Goal: Information Seeking & Learning: Learn about a topic

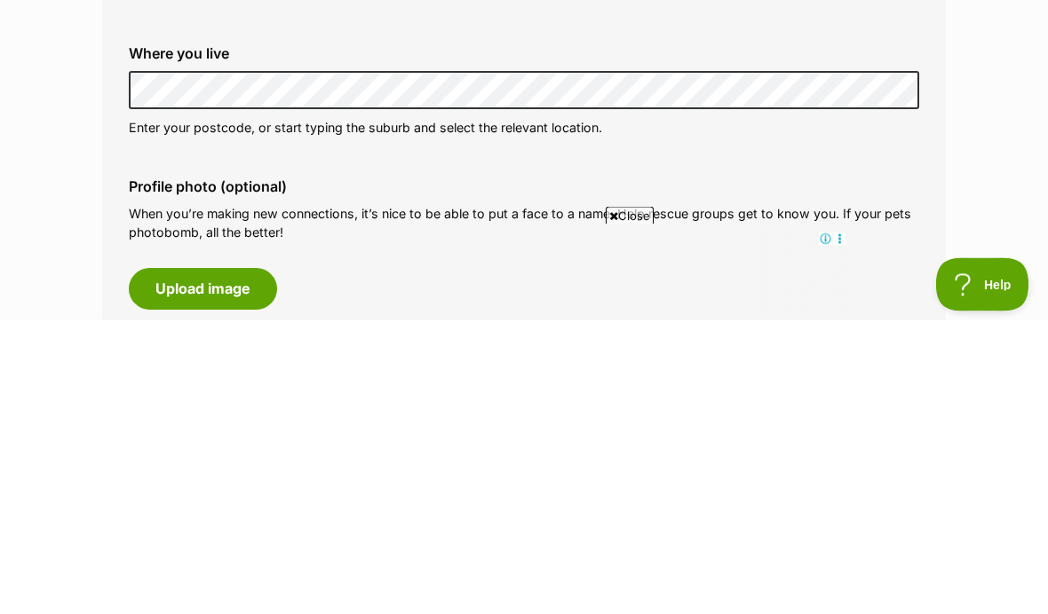
scroll to position [728, 0]
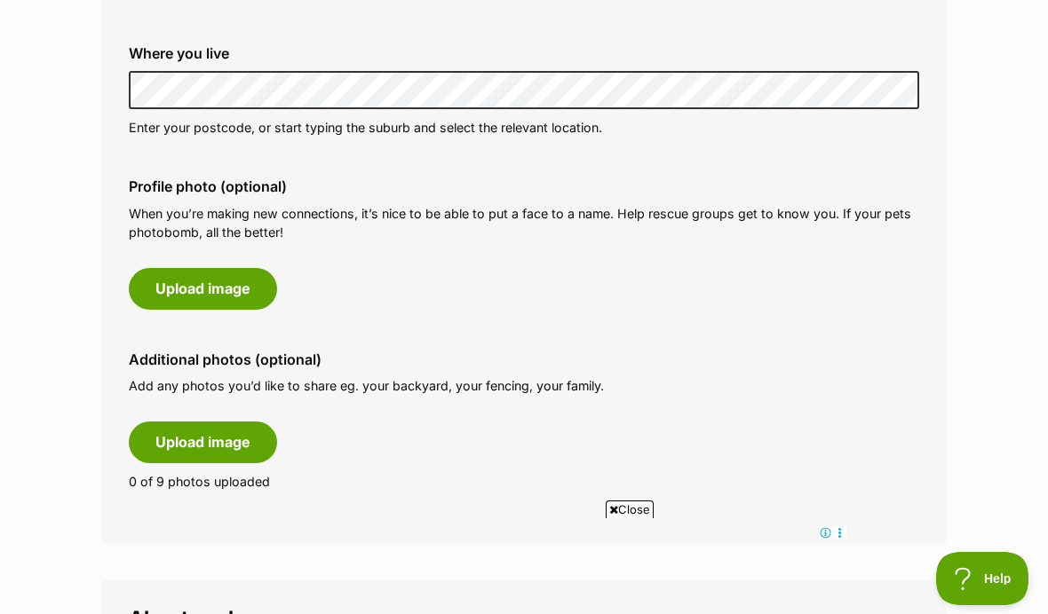
click at [178, 286] on button "Upload image" at bounding box center [203, 288] width 148 height 41
click at [176, 282] on button "Upload image" at bounding box center [203, 288] width 148 height 41
click at [802, 581] on div "Close" at bounding box center [524, 566] width 646 height 98
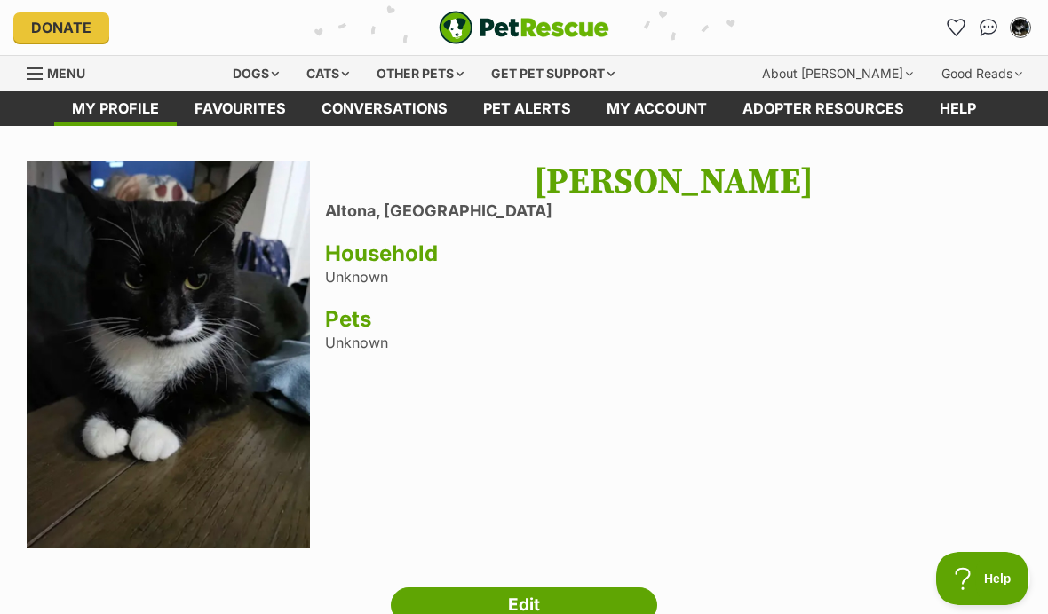
click at [355, 265] on h3 "Household" at bounding box center [673, 254] width 696 height 25
click at [345, 267] on div "Archer Cheesewright Altona, Victoria Household Unknown Pets Unknown" at bounding box center [673, 358] width 696 height 392
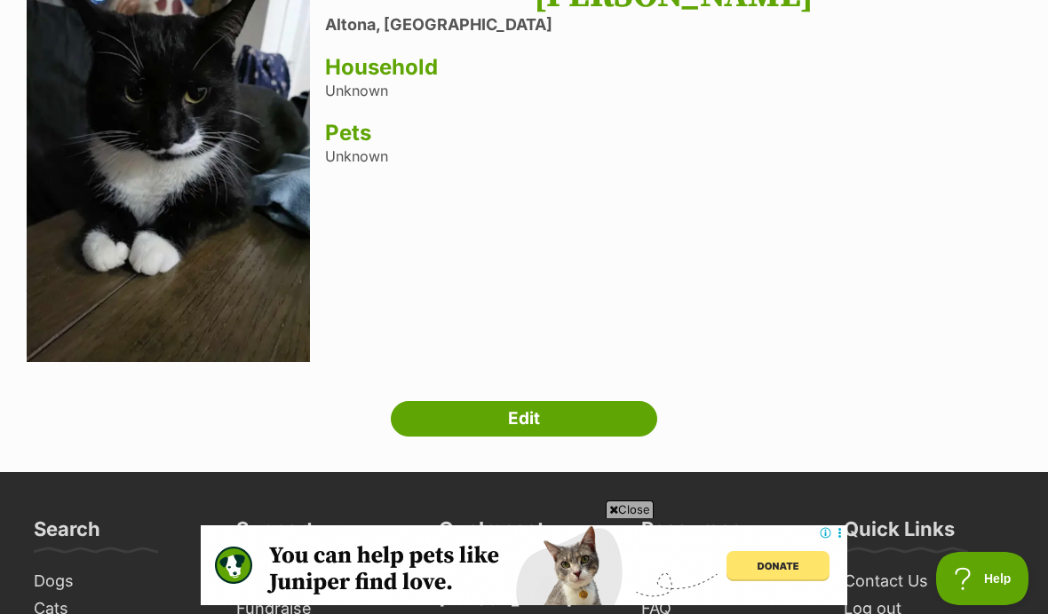
scroll to position [178, 0]
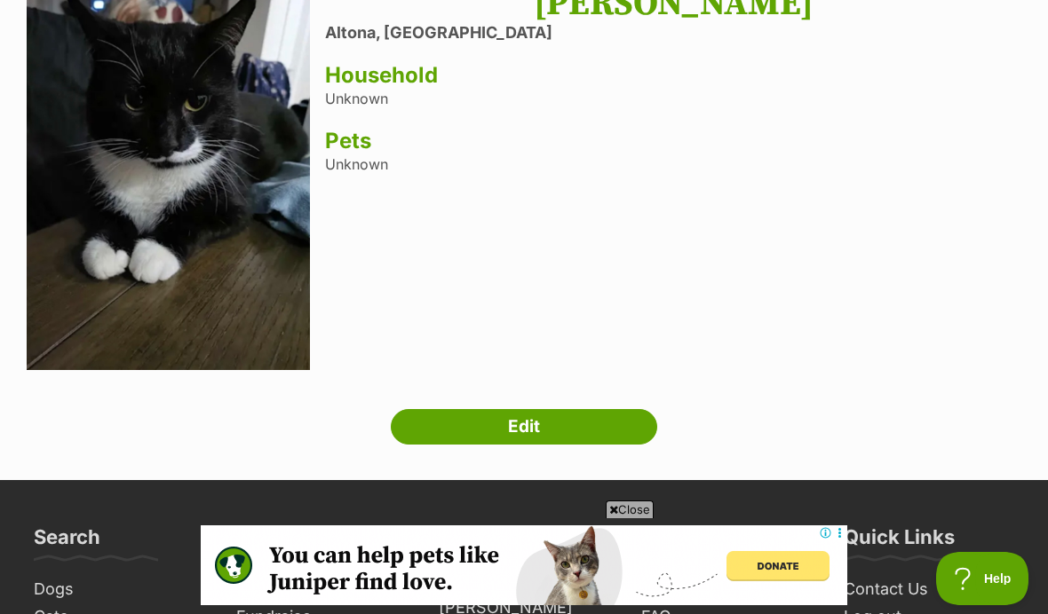
click at [433, 427] on link "Edit" at bounding box center [524, 427] width 266 height 36
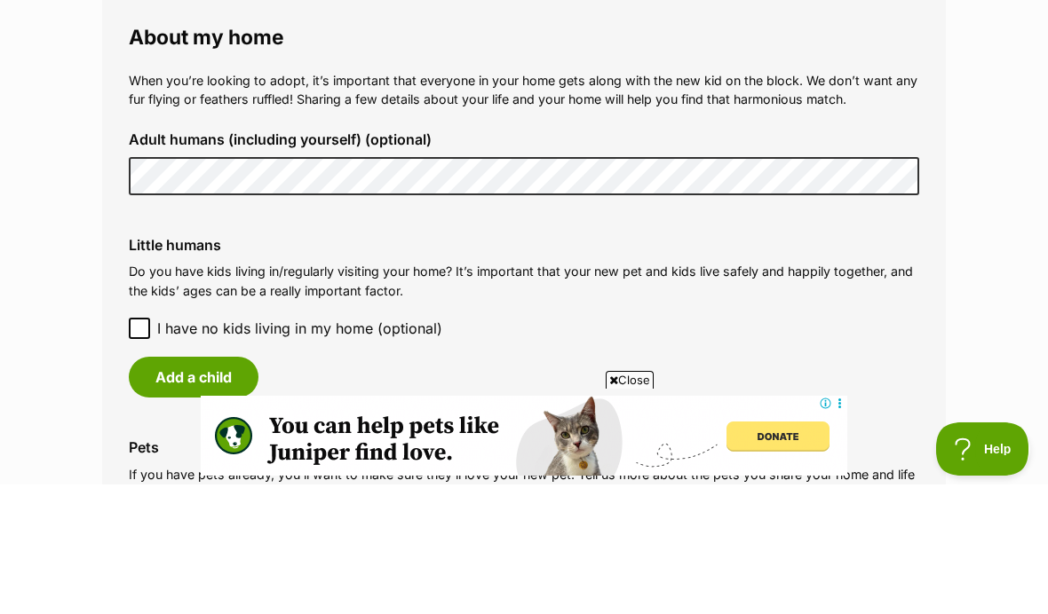
scroll to position [1550, 0]
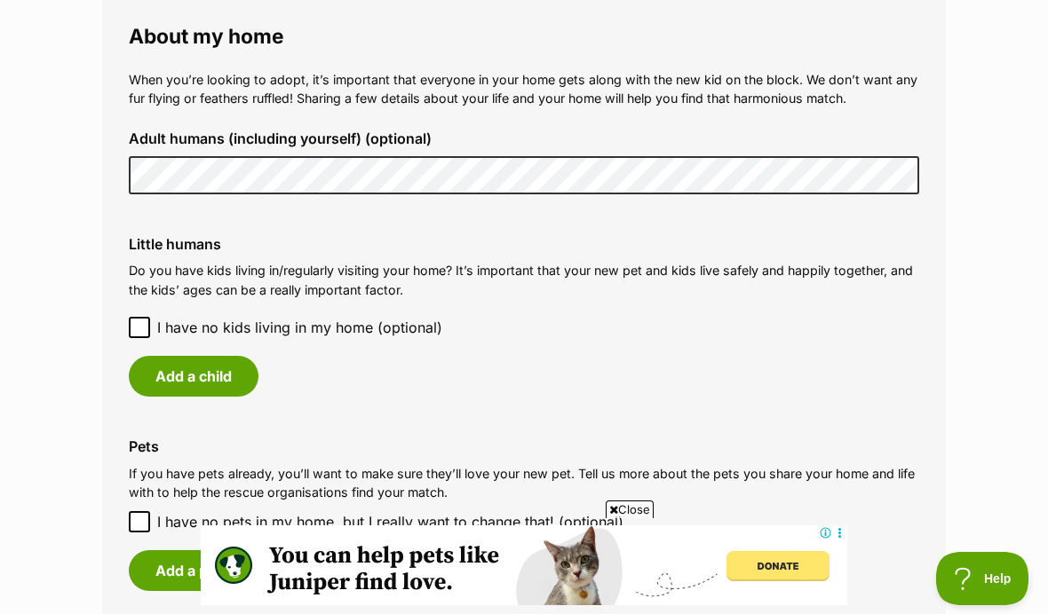
click at [170, 359] on button "Add a child" at bounding box center [194, 376] width 130 height 41
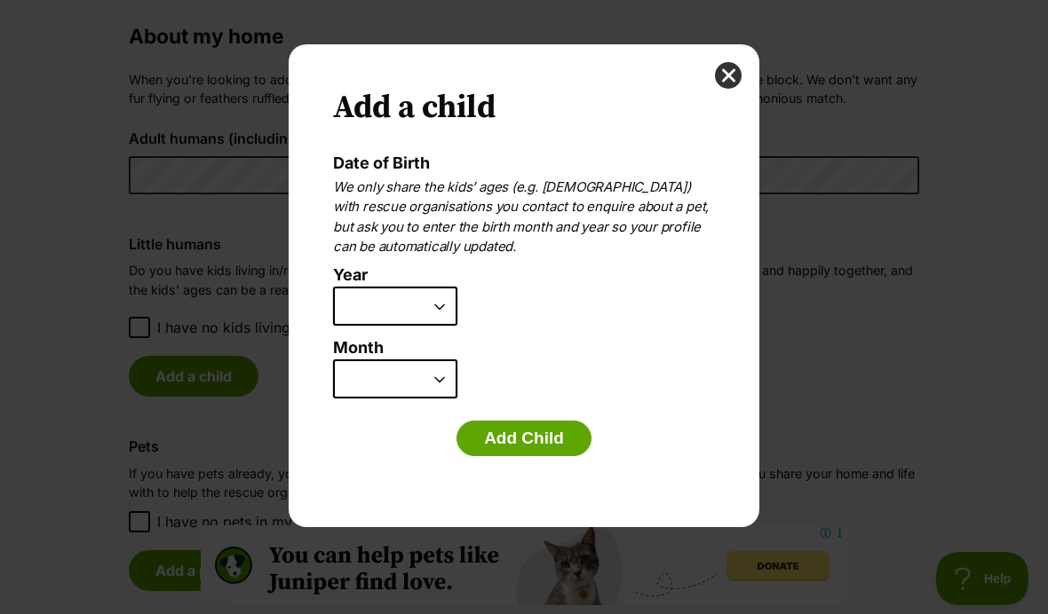
scroll to position [0, 0]
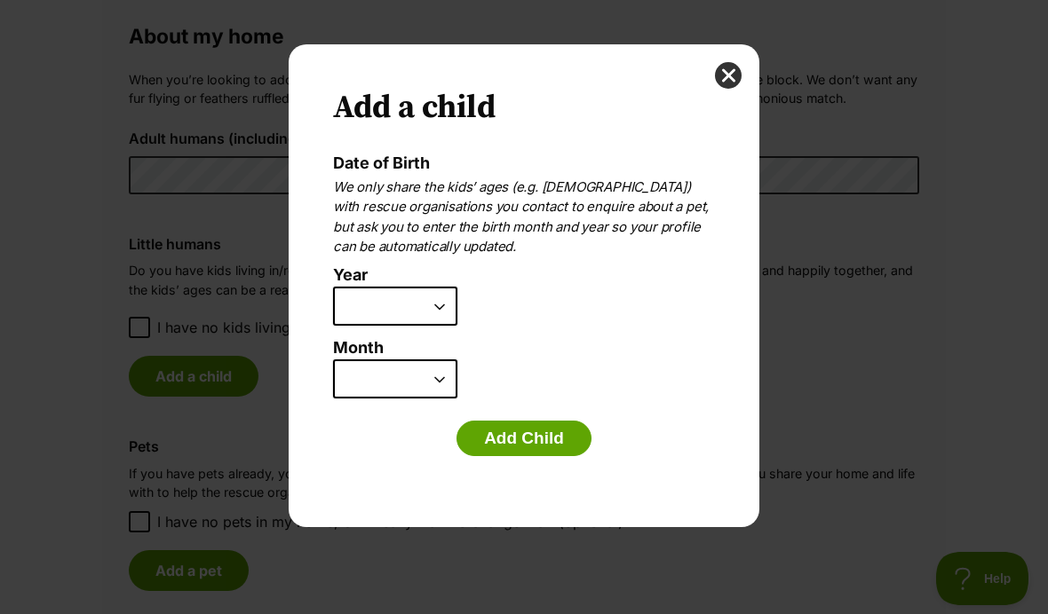
click at [428, 305] on select "2025 2024 2023 2022 2021 2020 2019 2018 2017 2016 2015 2014 2013 2012 2011 2010…" at bounding box center [395, 306] width 124 height 39
select select "2013"
click at [392, 373] on select "January February March April May June July August September October November De…" at bounding box center [395, 379] width 124 height 39
select select "6"
click at [513, 433] on button "Add Child" at bounding box center [523, 439] width 135 height 36
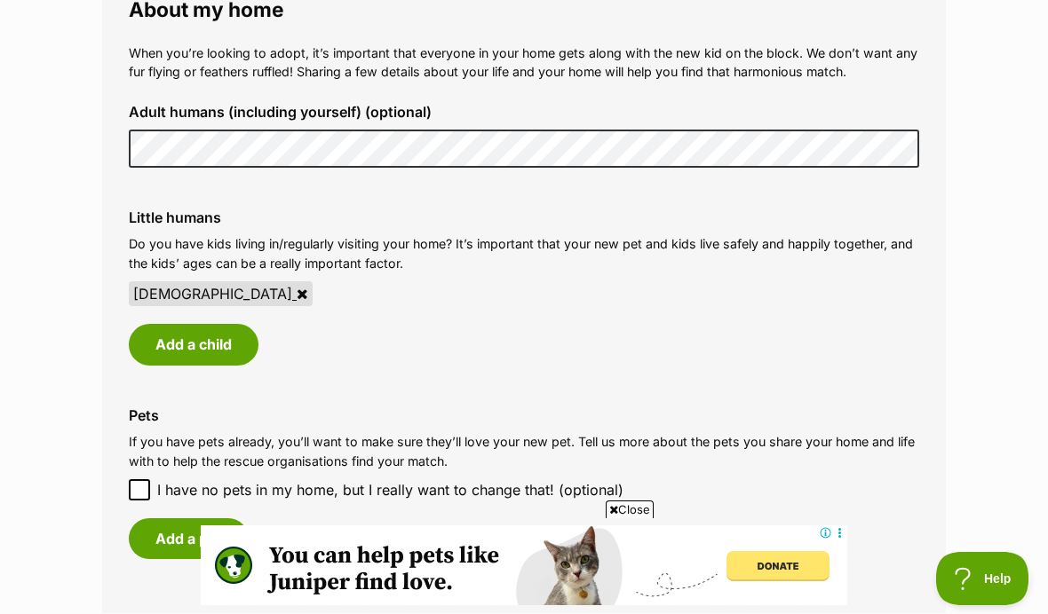
scroll to position [1555, 0]
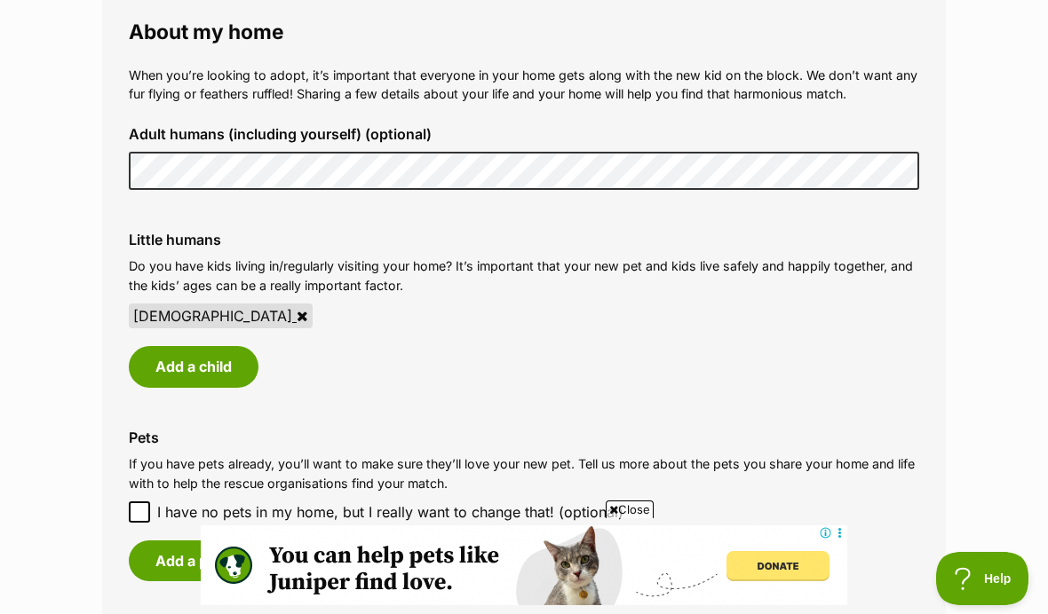
click at [147, 502] on input "I have no pets in my home, but I really want to change that! (optional)" at bounding box center [139, 512] width 21 height 21
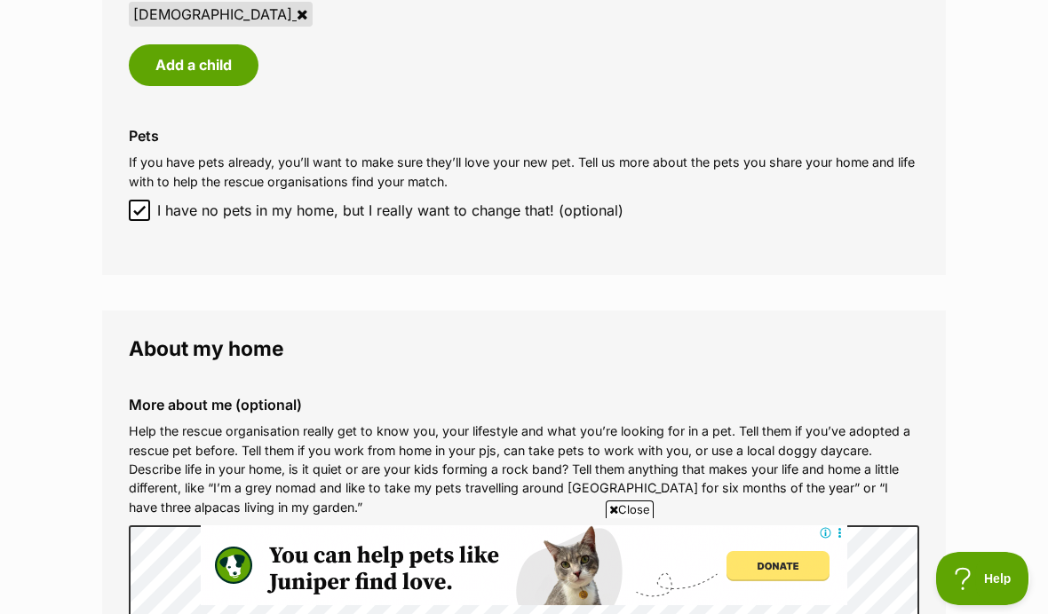
scroll to position [1867, 0]
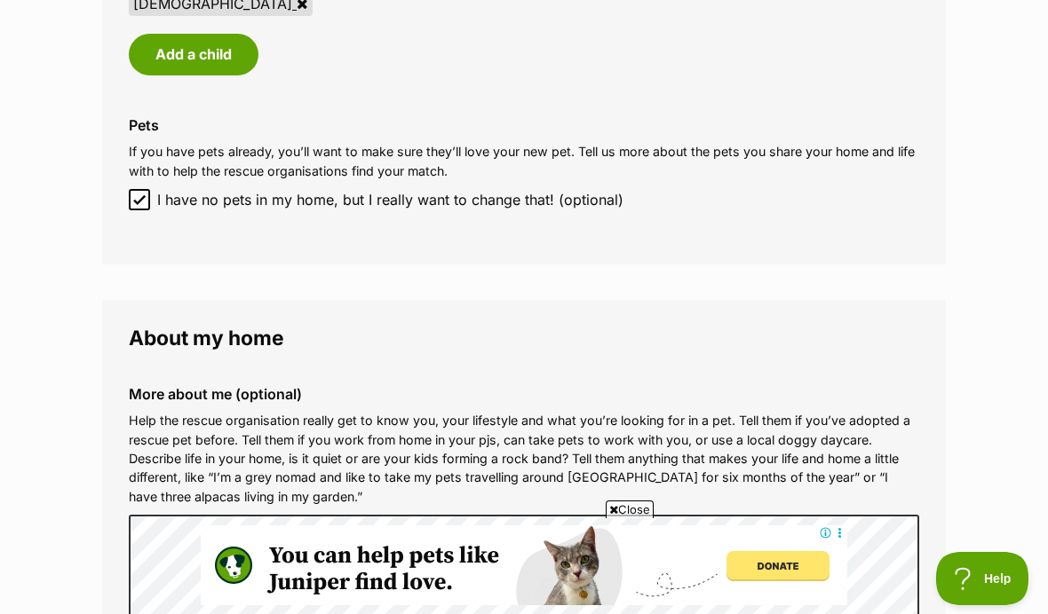
click at [132, 189] on input "I have no pets in my home, but I really want to change that! (optional)" at bounding box center [139, 199] width 21 height 21
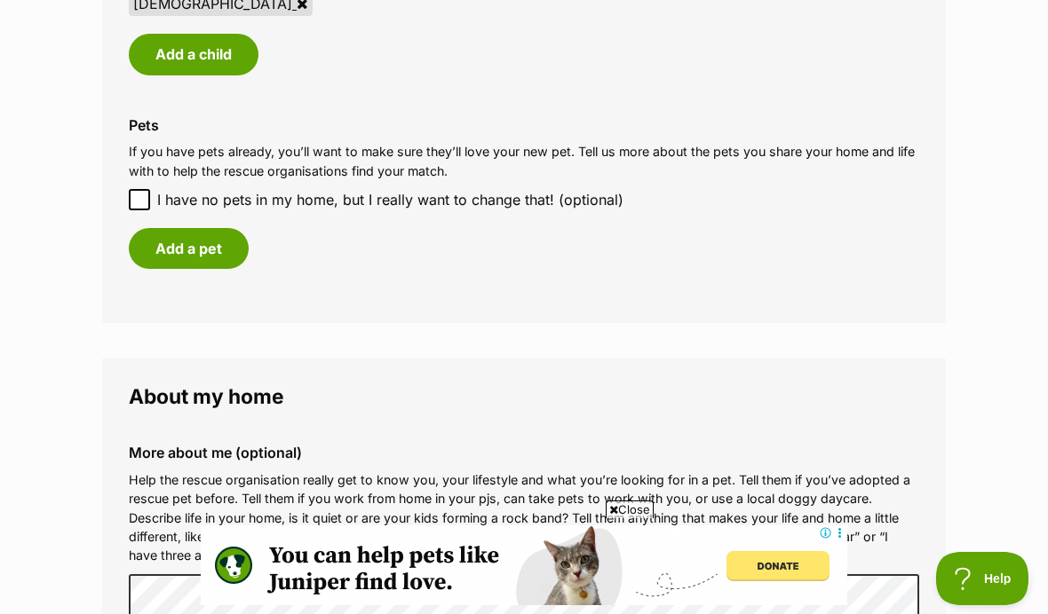
click at [143, 189] on input "I have no pets in my home, but I really want to change that! (optional)" at bounding box center [139, 199] width 21 height 21
checkbox input "true"
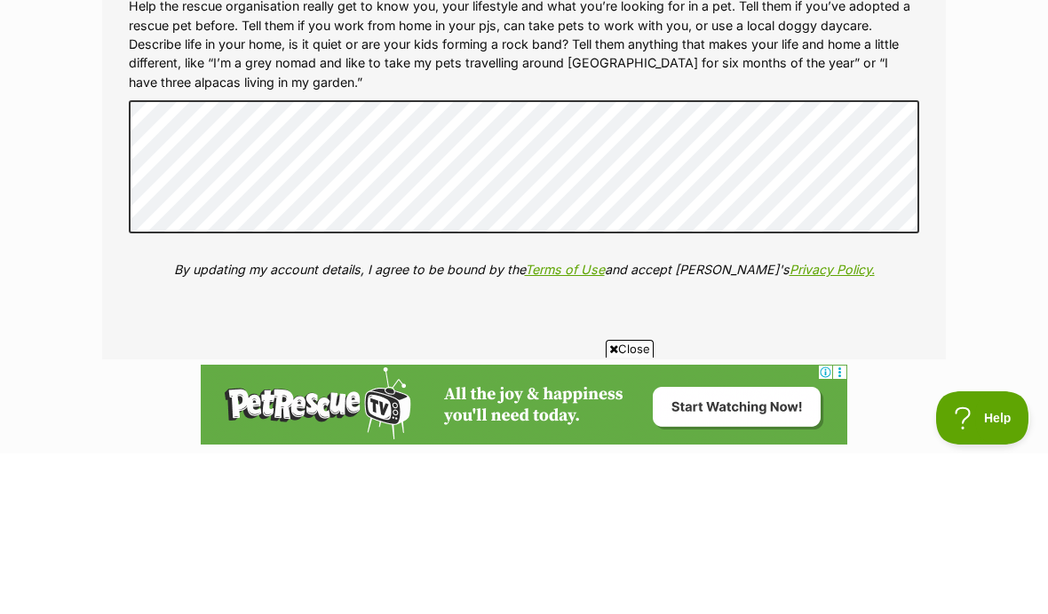
scroll to position [2282, 0]
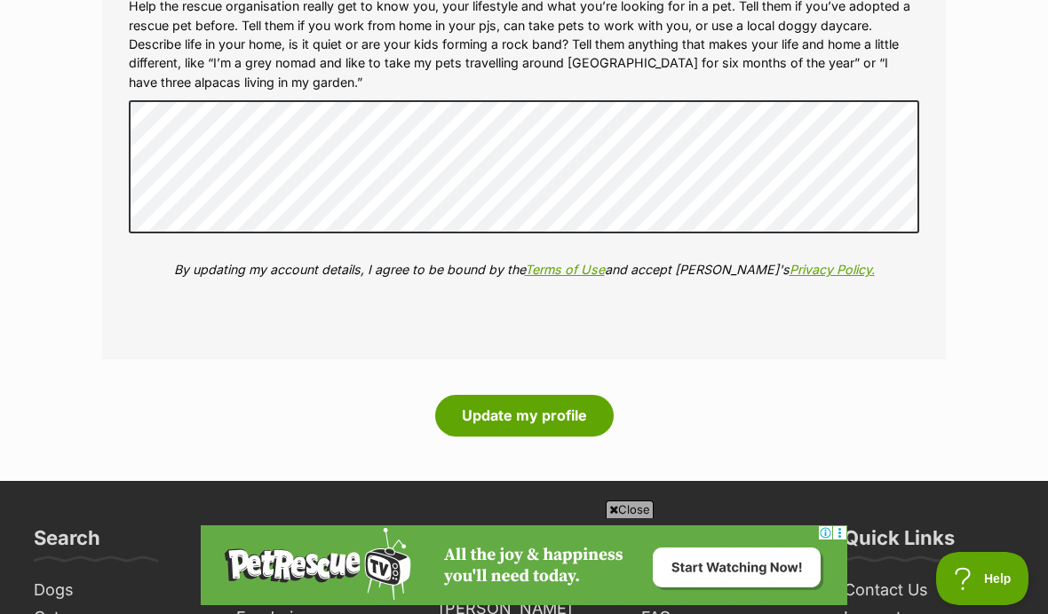
click at [567, 404] on button "Update my profile" at bounding box center [524, 415] width 178 height 41
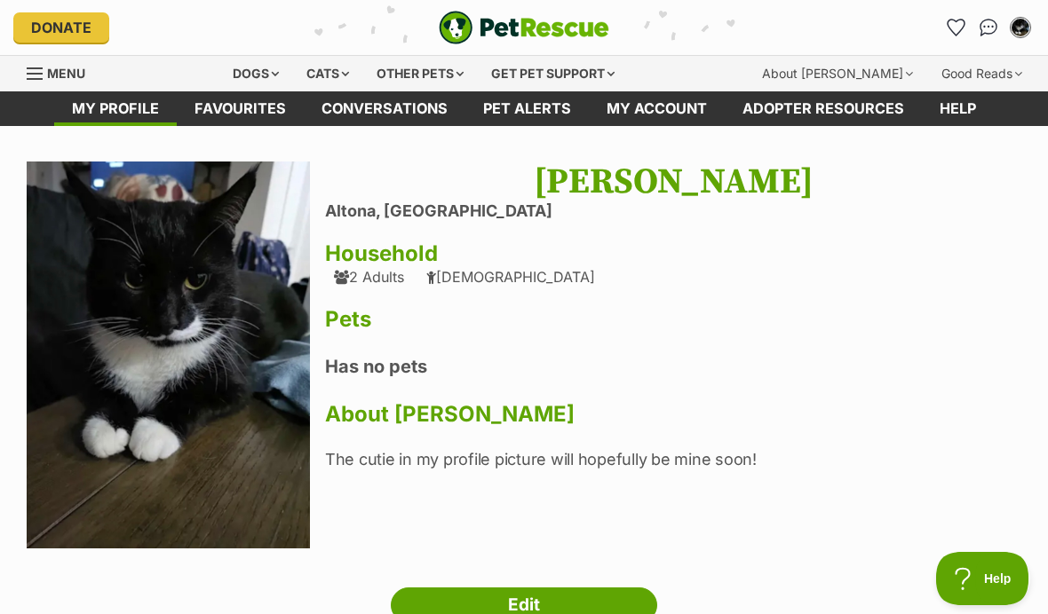
click at [950, 30] on icon "Favourites" at bounding box center [956, 28] width 19 height 18
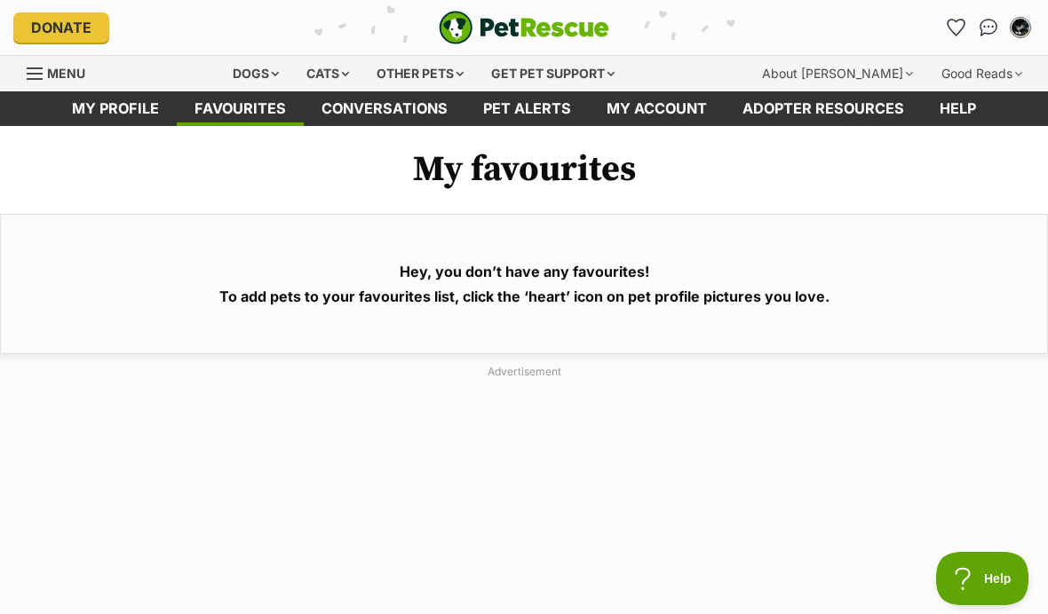
click at [335, 73] on div "Cats" at bounding box center [327, 74] width 67 height 36
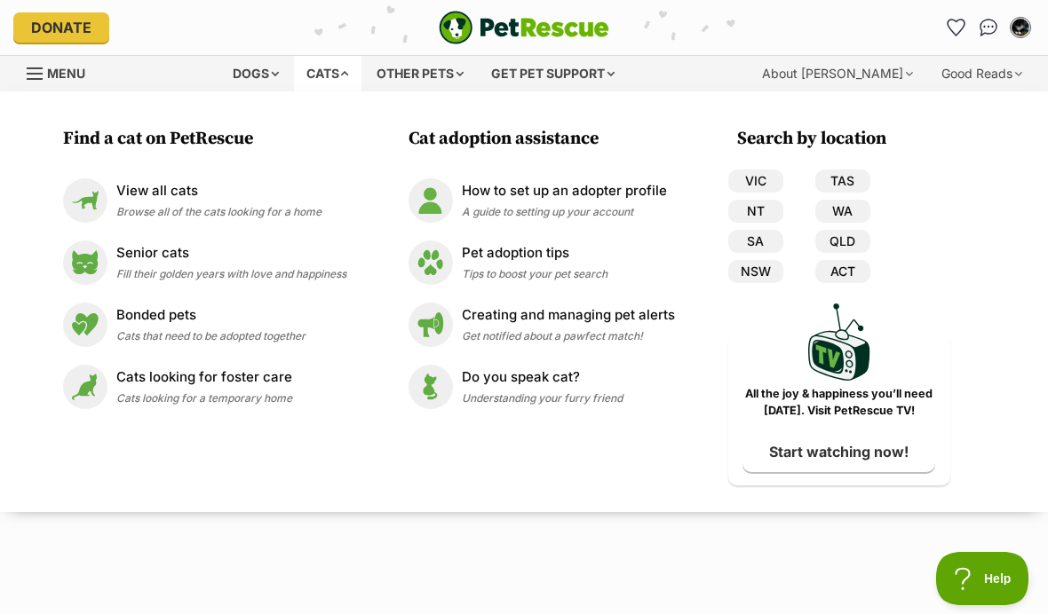
click at [105, 267] on img at bounding box center [85, 263] width 44 height 44
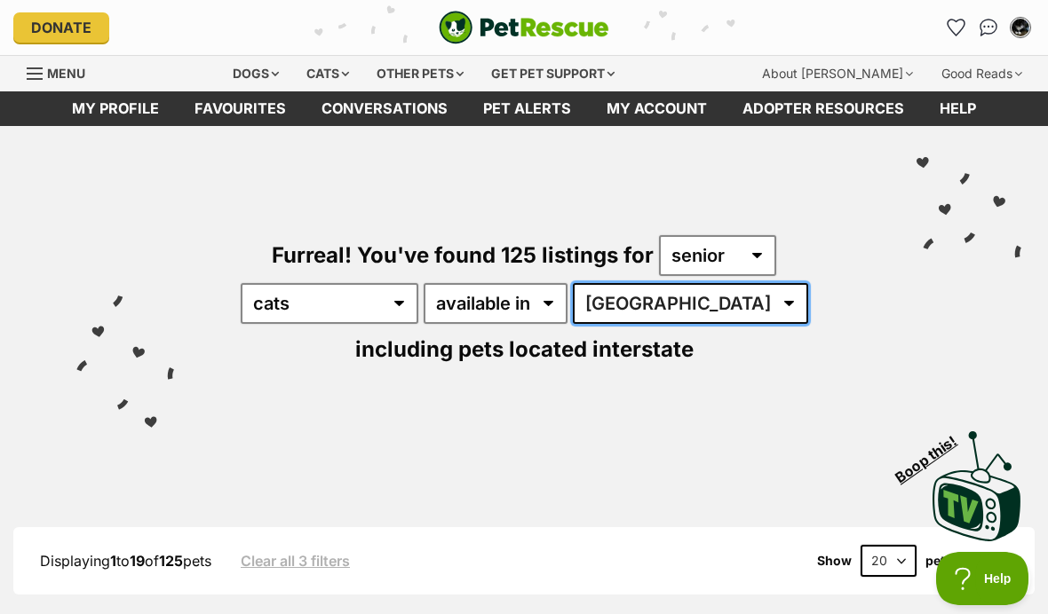
click at [667, 299] on select "Australia ACT NSW NT QLD SA TAS VIC WA" at bounding box center [690, 303] width 235 height 41
select select "VIC"
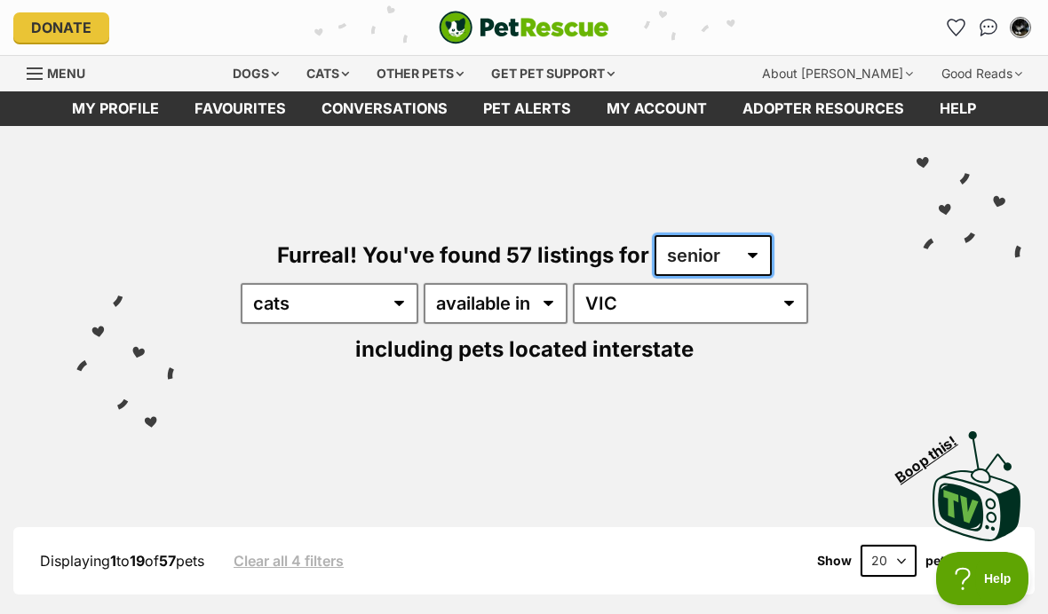
click at [747, 264] on select "any age kitten adult senior" at bounding box center [712, 255] width 117 height 41
select select "cat"
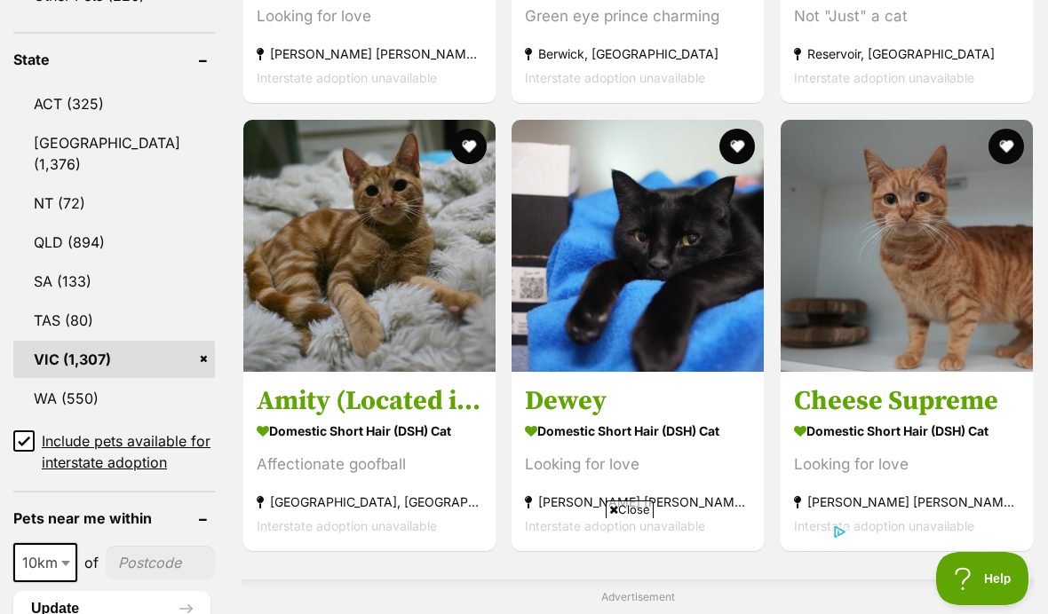
scroll to position [955, 0]
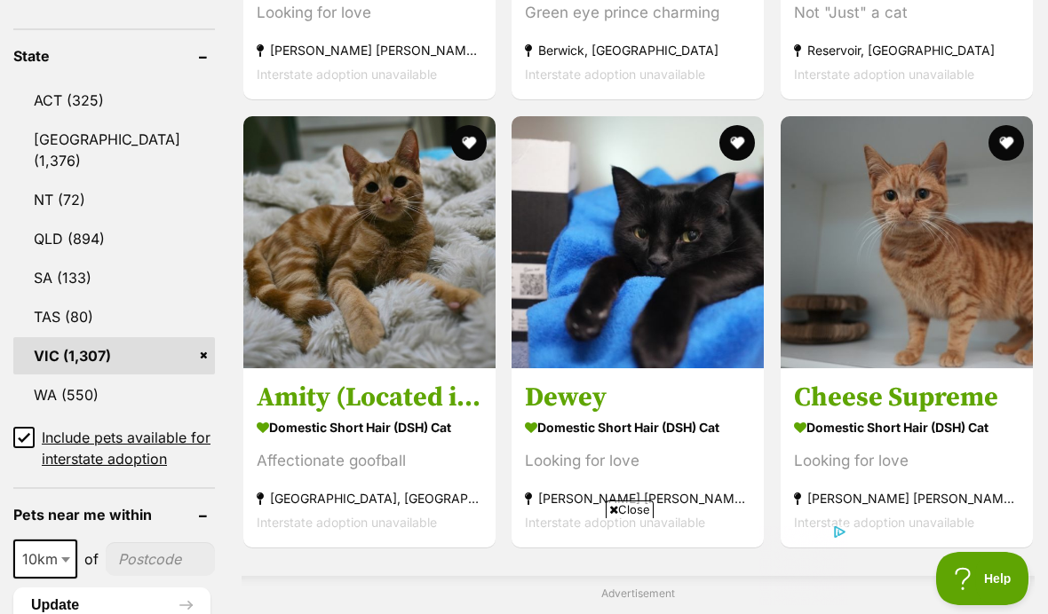
click at [561, 440] on strong "Domestic Short Hair (DSH) Cat" at bounding box center [638, 428] width 226 height 26
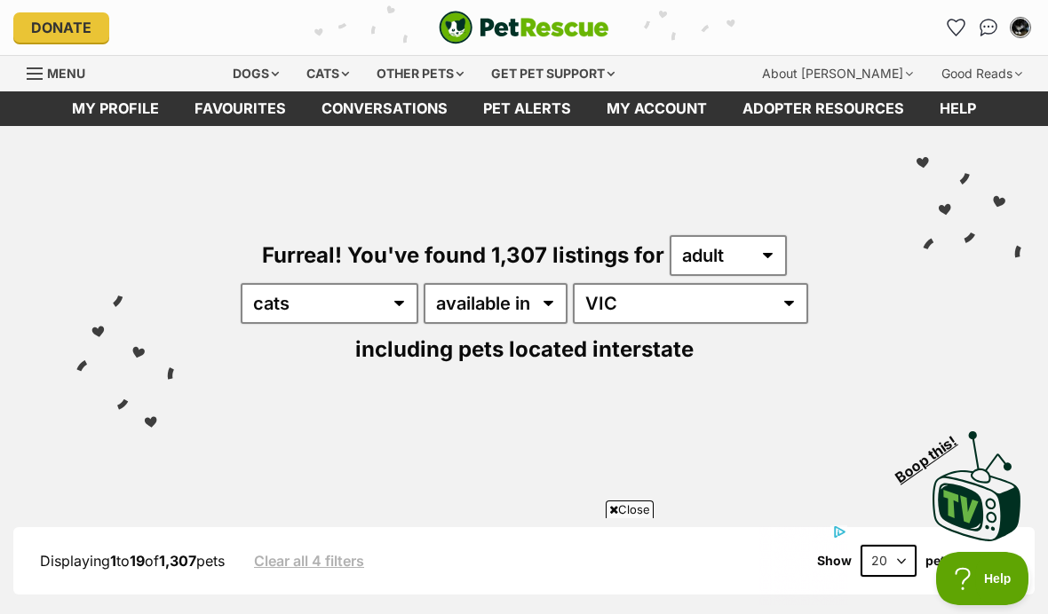
scroll to position [1018, 0]
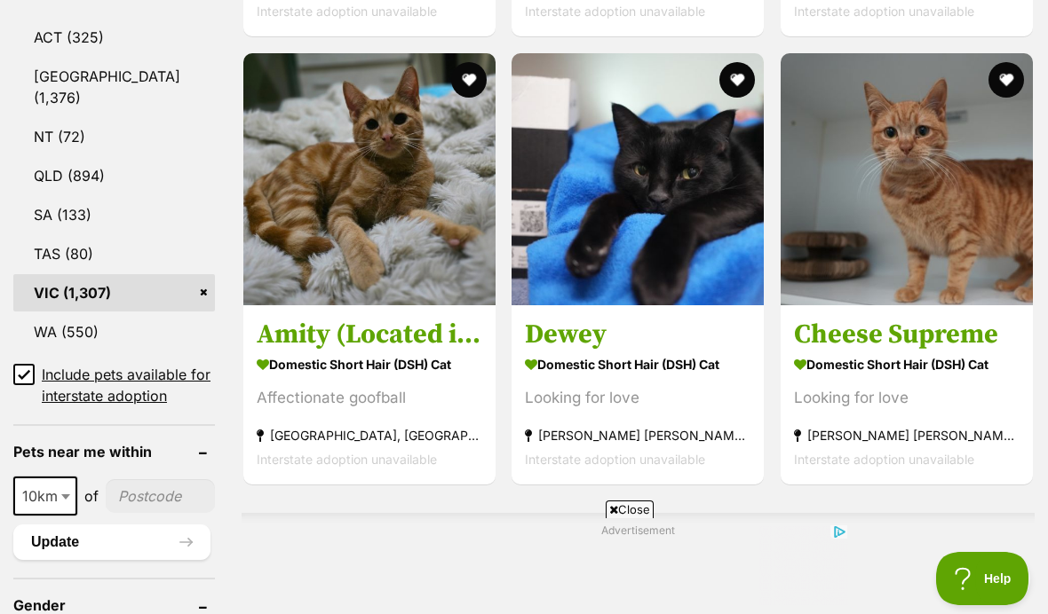
click at [719, 89] on button "favourite" at bounding box center [737, 80] width 36 height 36
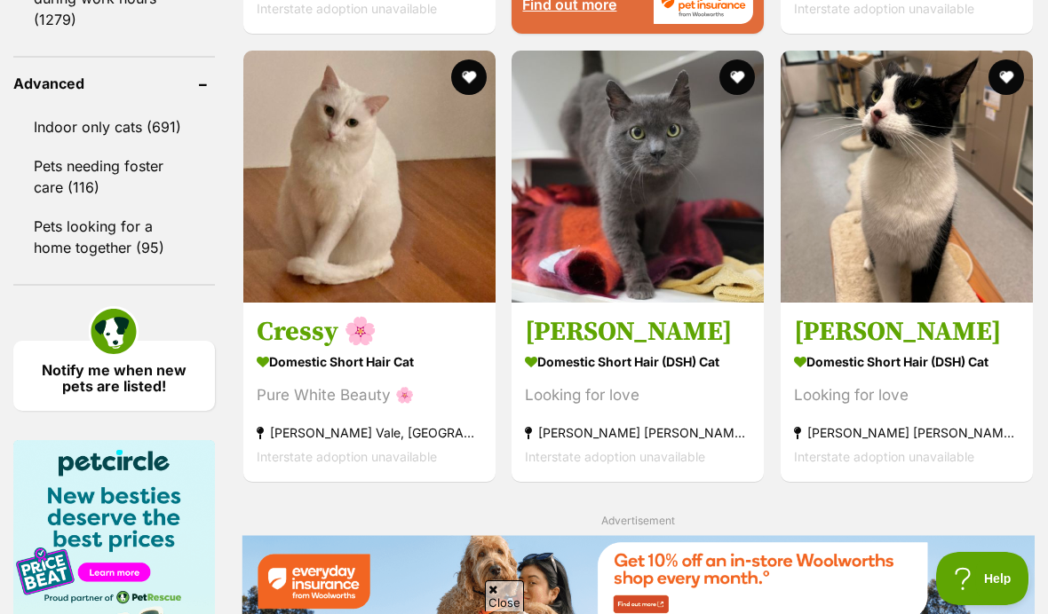
scroll to position [0, 0]
click at [967, 303] on img at bounding box center [907, 177] width 252 height 252
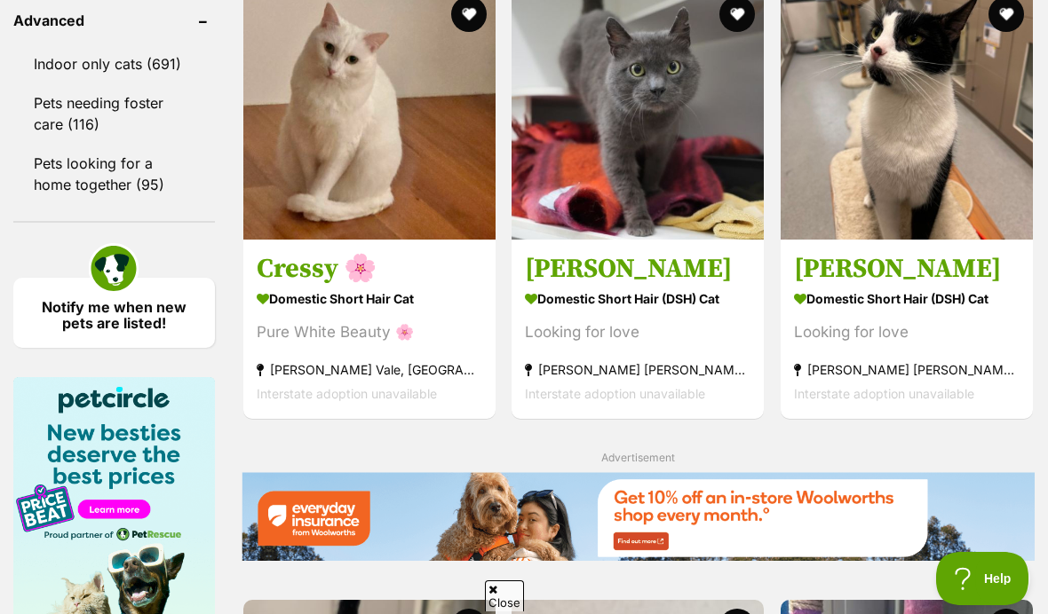
click at [1009, 32] on button "favourite" at bounding box center [1006, 14] width 36 height 36
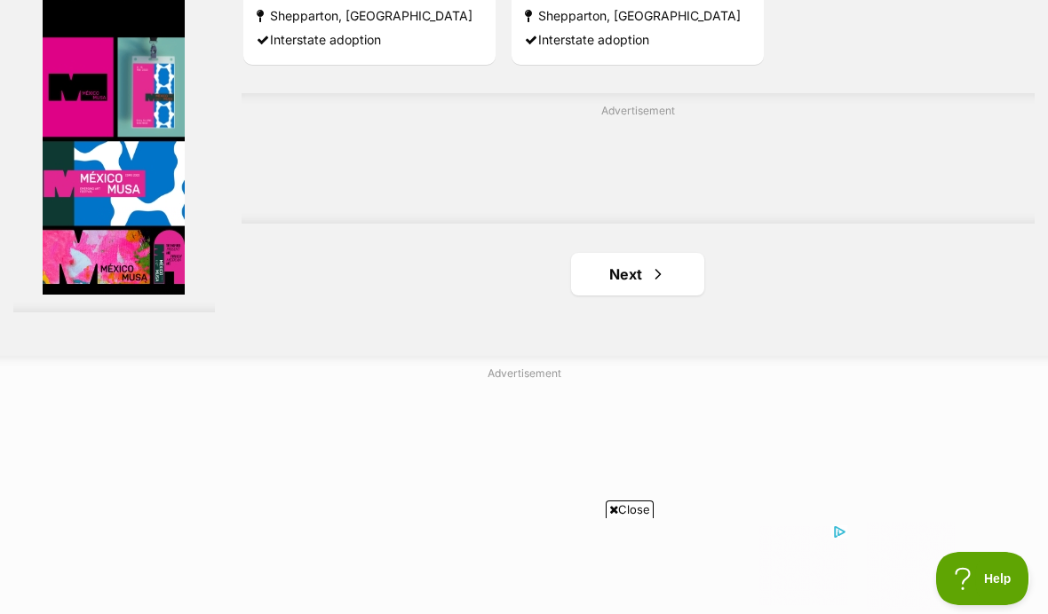
scroll to position [4021, 0]
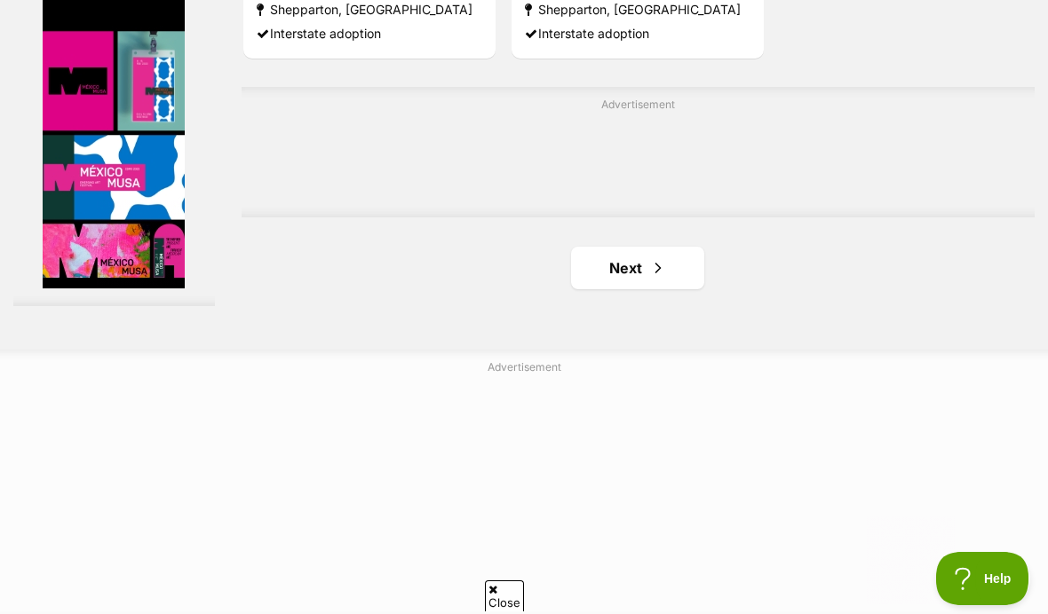
click at [619, 289] on link "Next" at bounding box center [637, 268] width 133 height 43
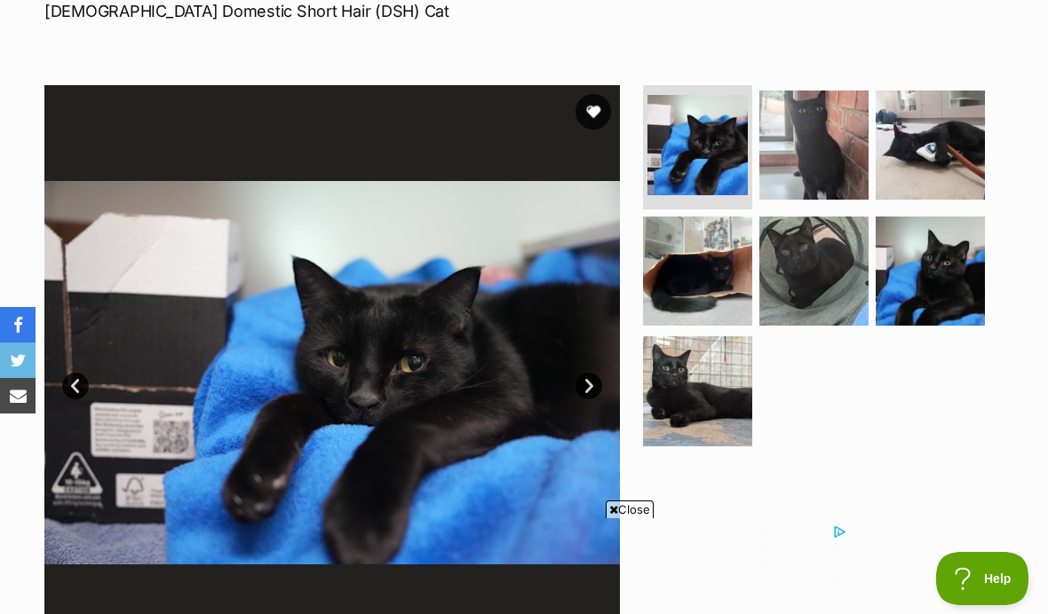
scroll to position [237, 0]
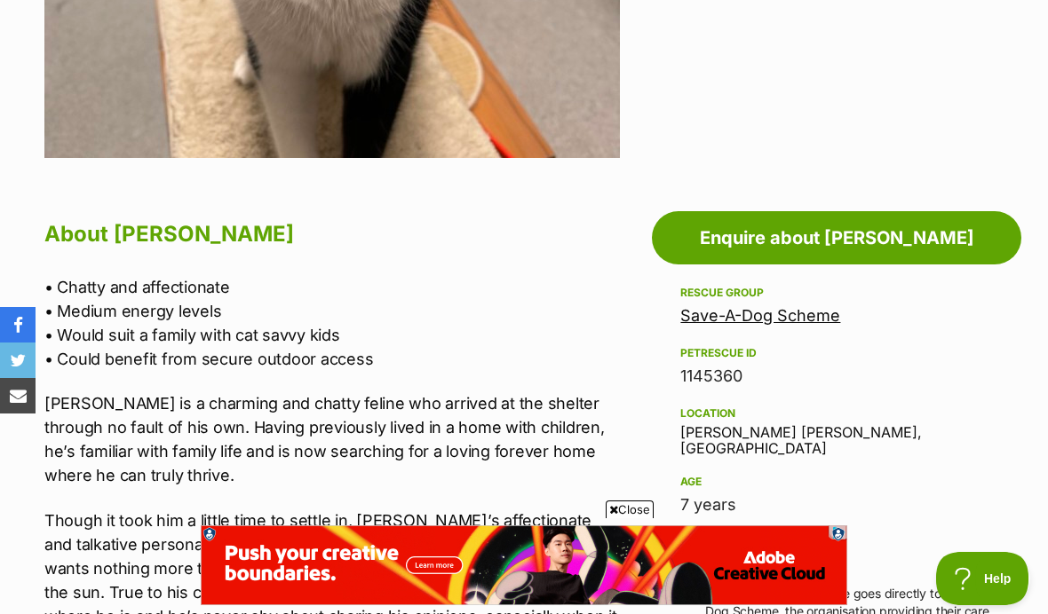
scroll to position [774, 0]
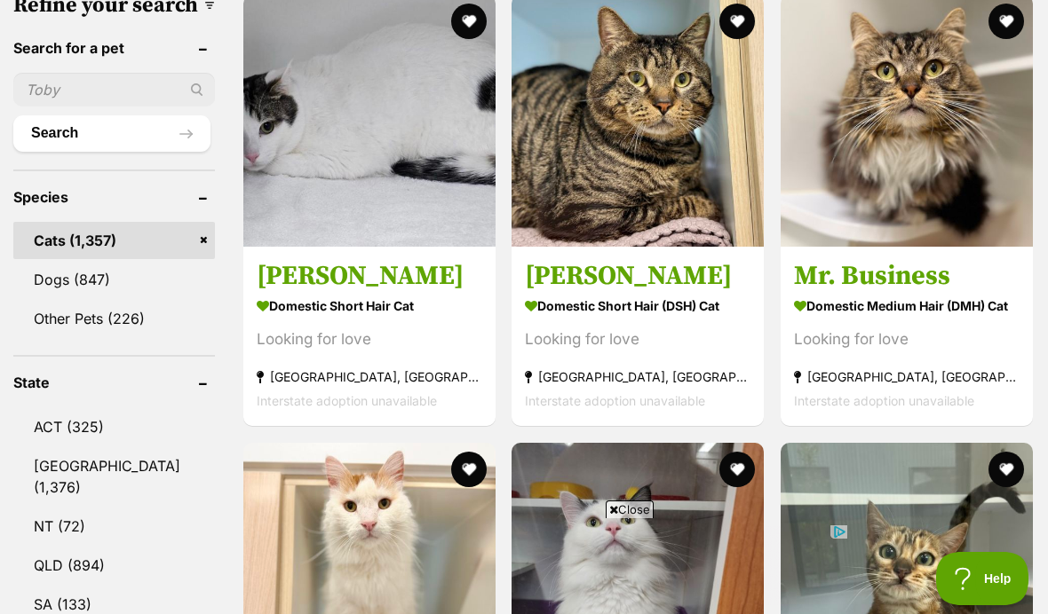
scroll to position [621, 0]
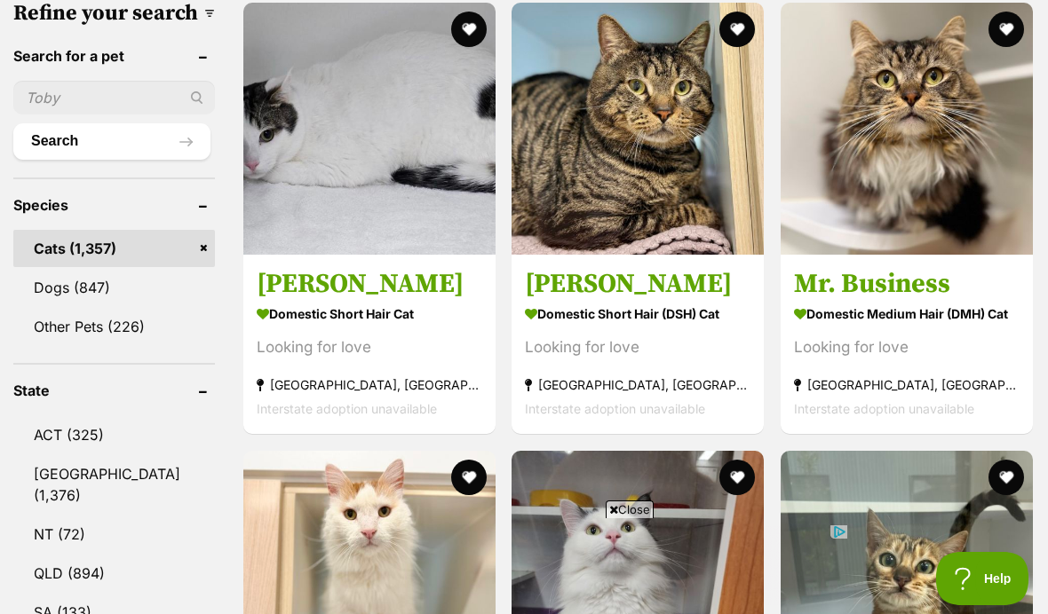
click at [619, 519] on span "Close" at bounding box center [630, 510] width 48 height 18
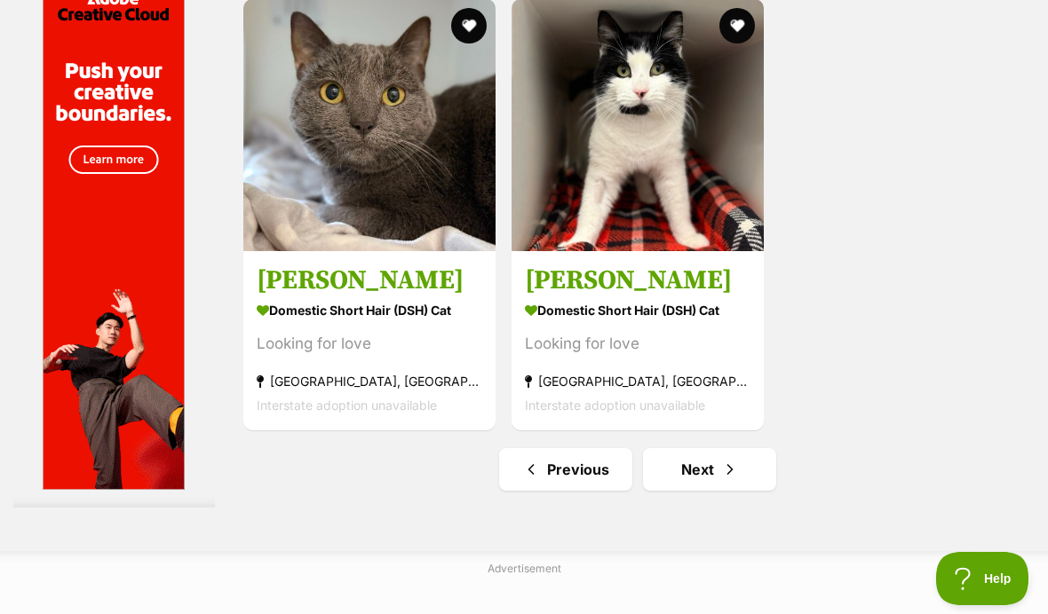
scroll to position [3831, 0]
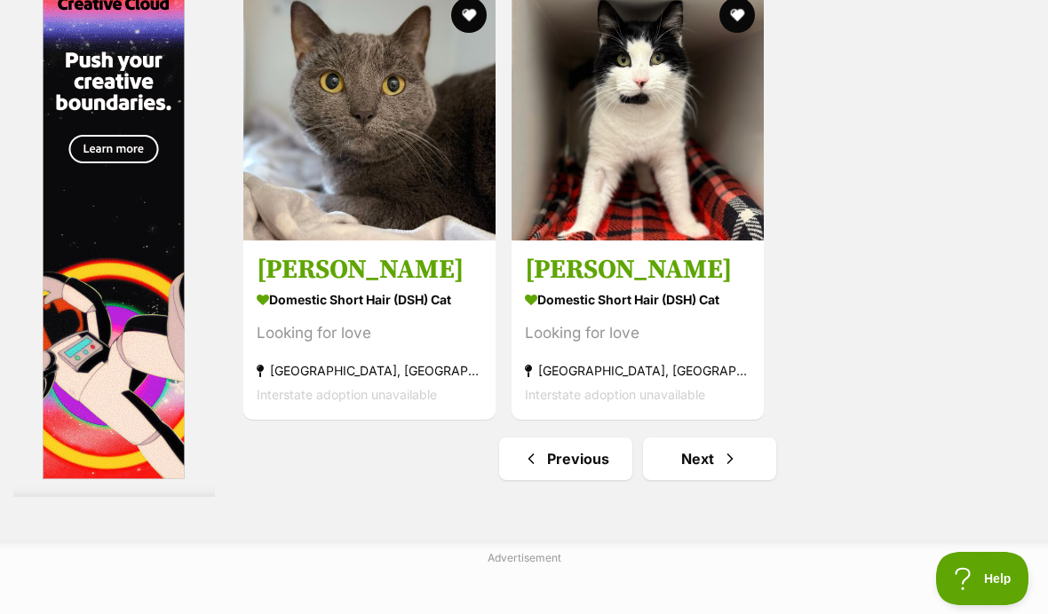
click at [543, 383] on strong "[GEOGRAPHIC_DATA], [GEOGRAPHIC_DATA]" at bounding box center [638, 371] width 226 height 24
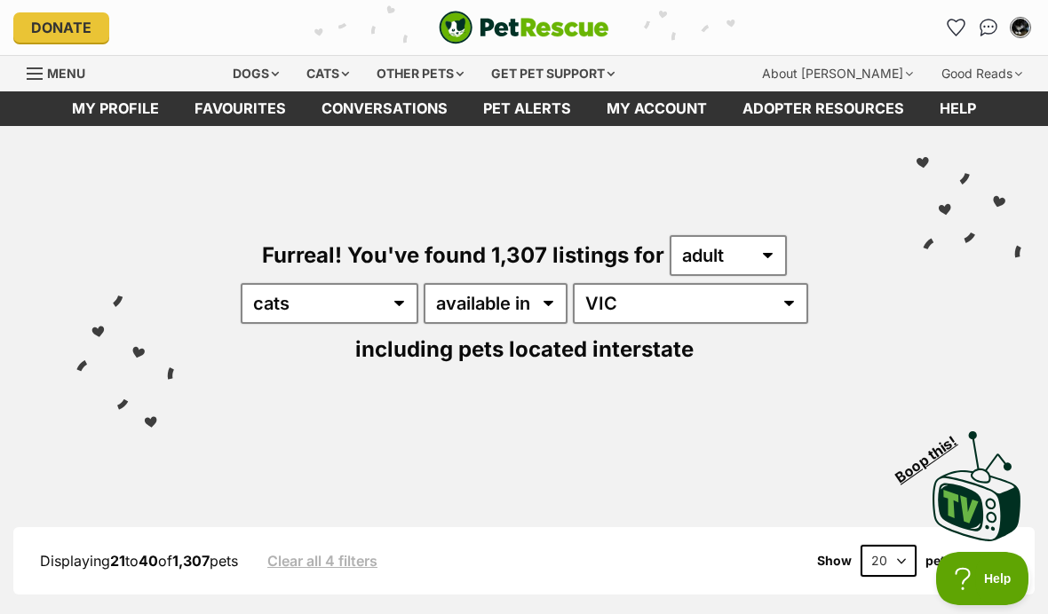
scroll to position [3894, 0]
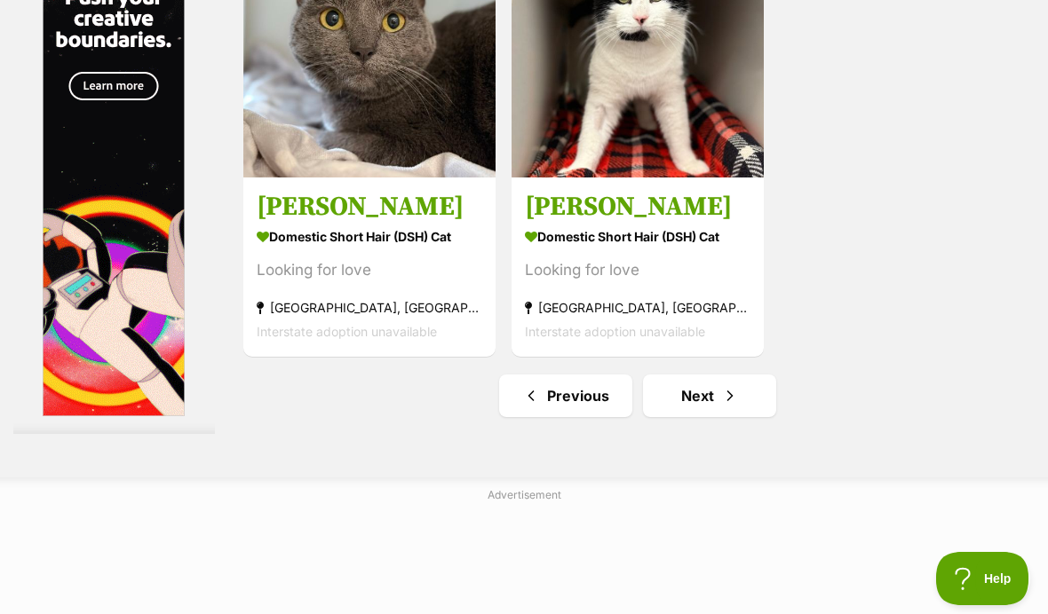
click at [670, 417] on link "Next" at bounding box center [709, 396] width 133 height 43
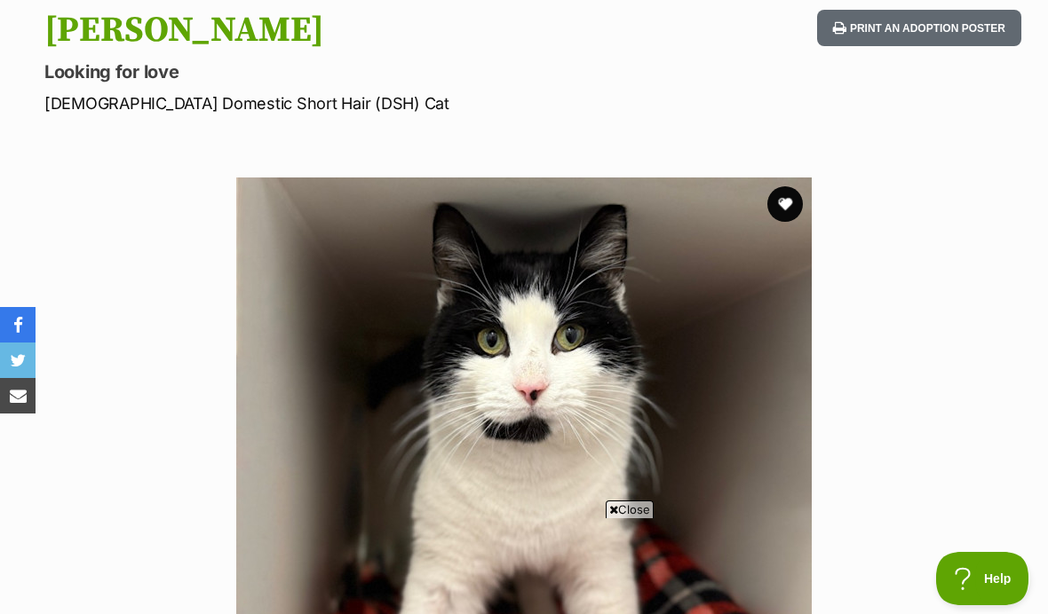
scroll to position [184, 0]
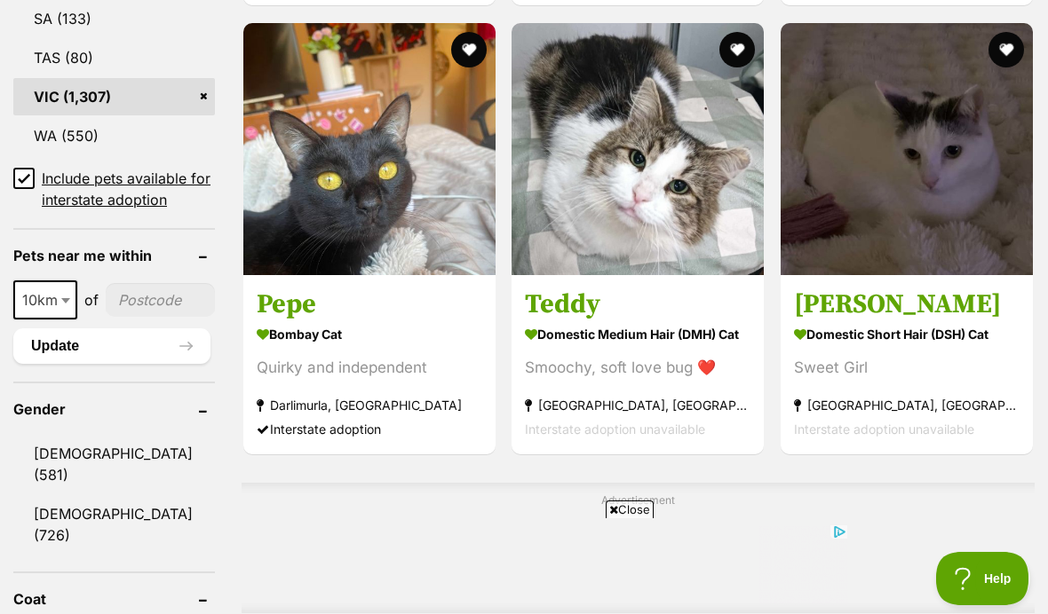
scroll to position [1216, 0]
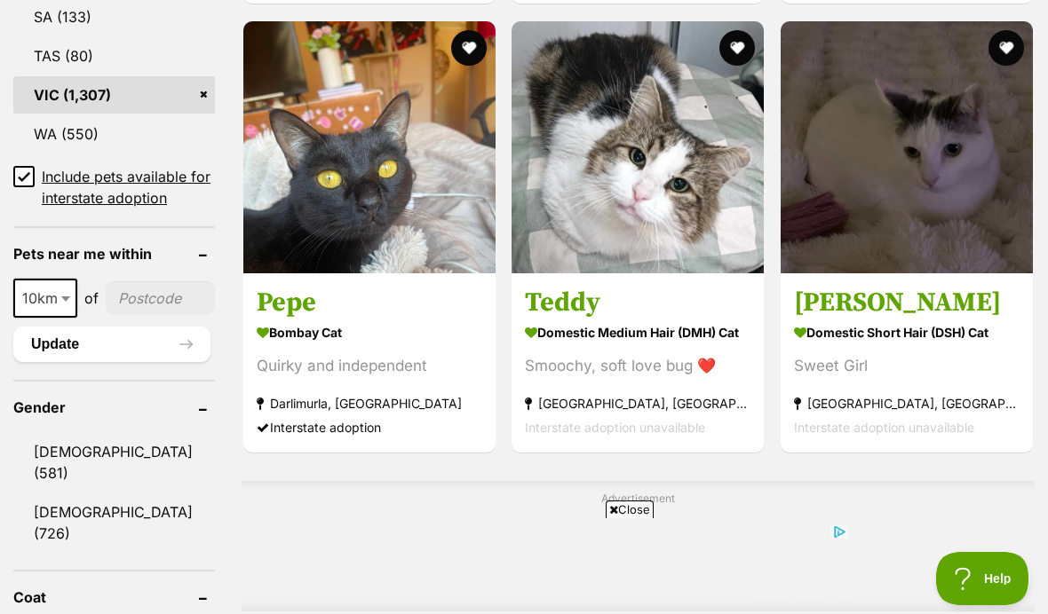
click at [257, 376] on section "Bombay Cat Quirky and independent Darlimurla, VIC Interstate adoption" at bounding box center [370, 380] width 226 height 120
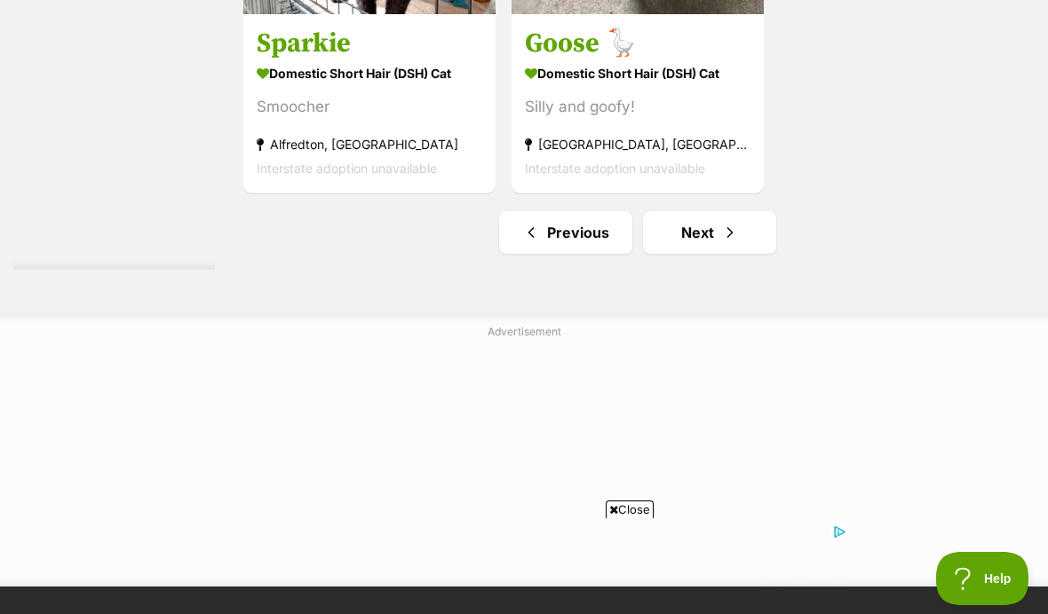
scroll to position [4227, 0]
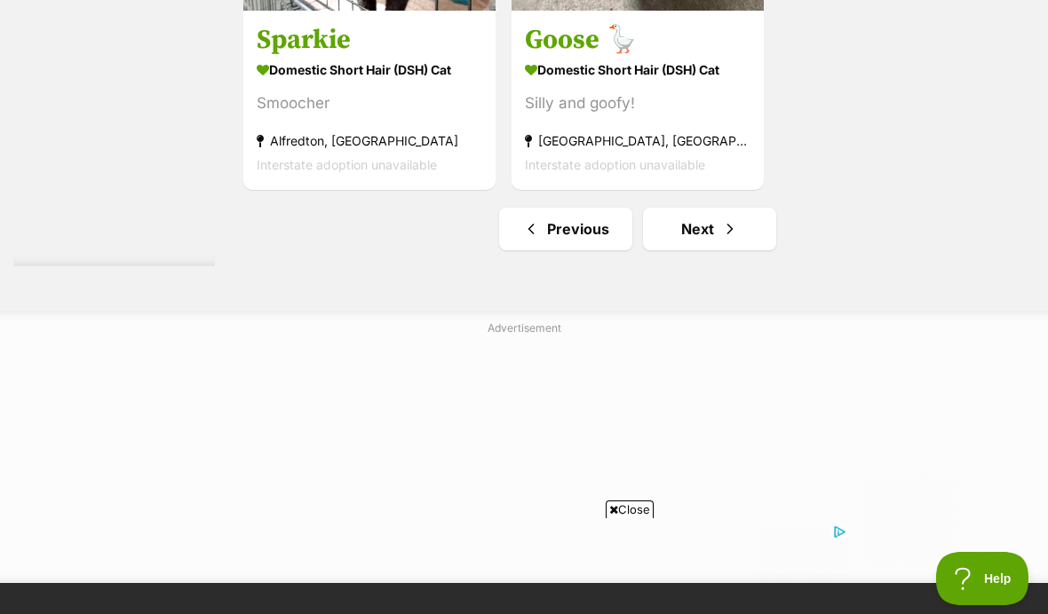
click at [717, 250] on link "Next" at bounding box center [709, 229] width 133 height 43
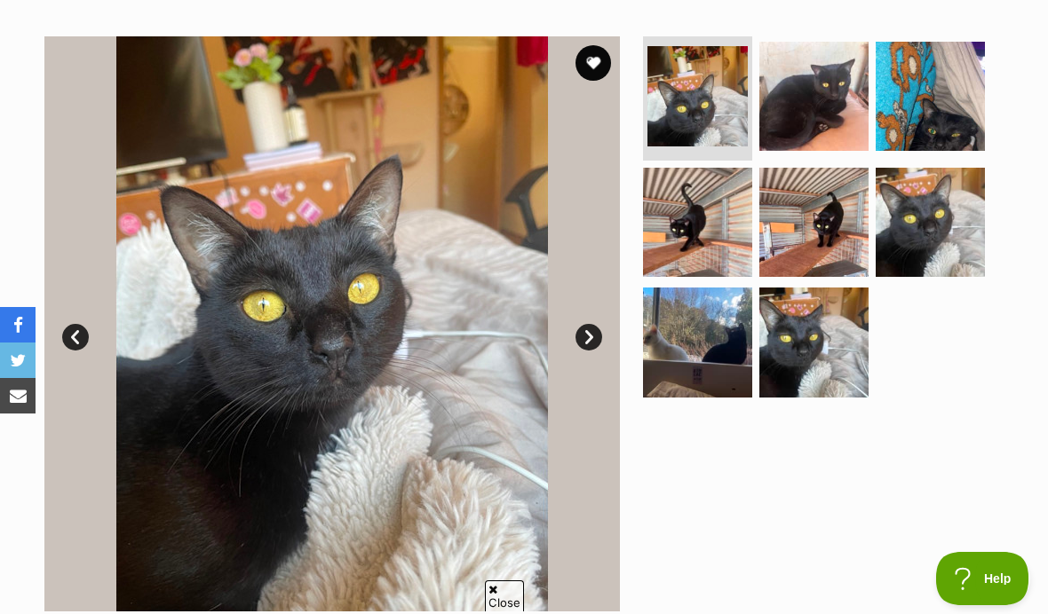
scroll to position [298, 0]
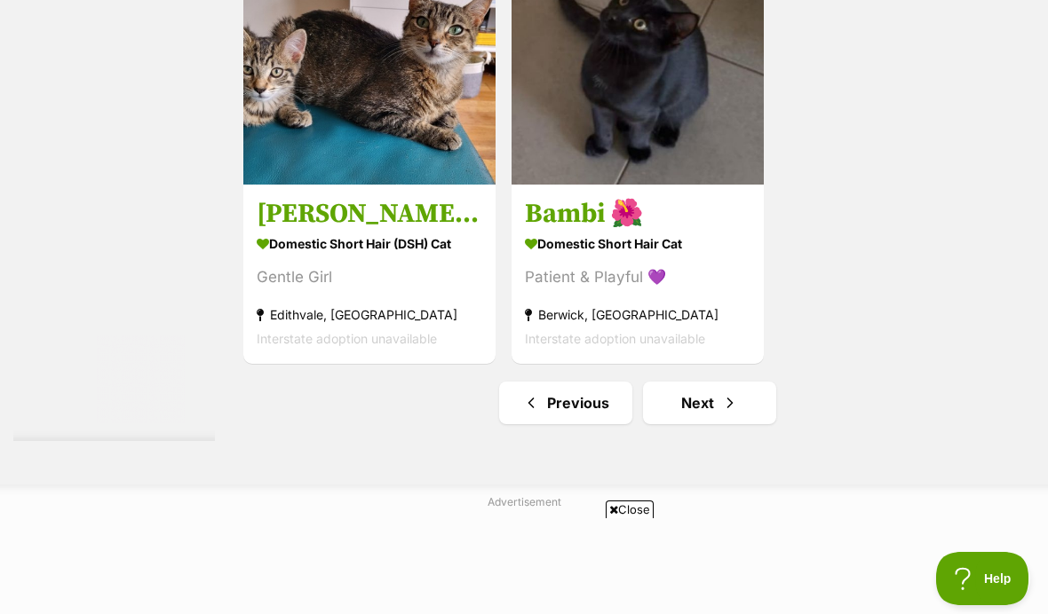
scroll to position [3889, 0]
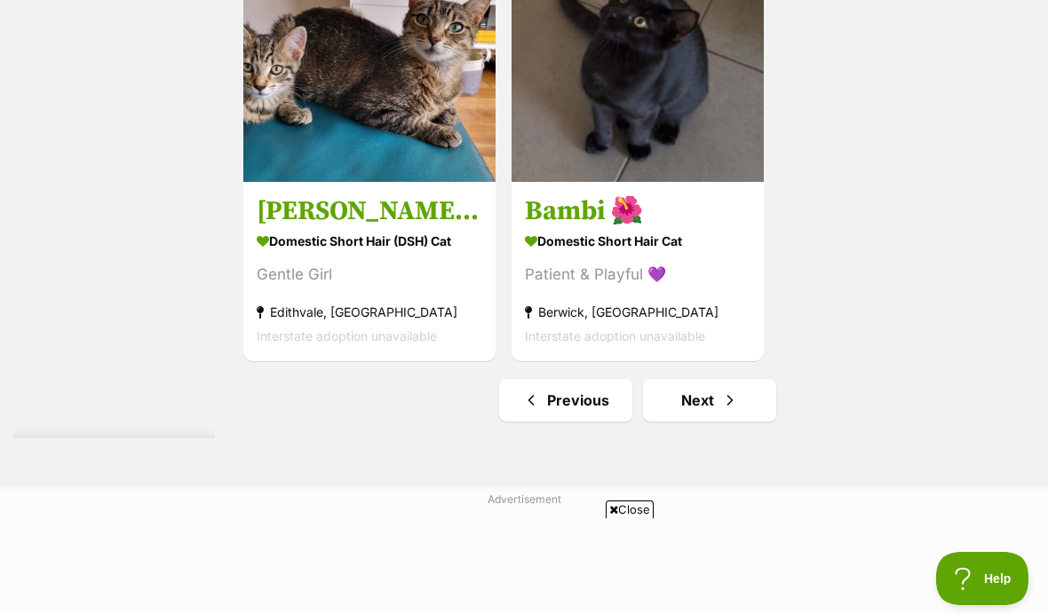
click at [662, 422] on link "Next" at bounding box center [709, 400] width 133 height 43
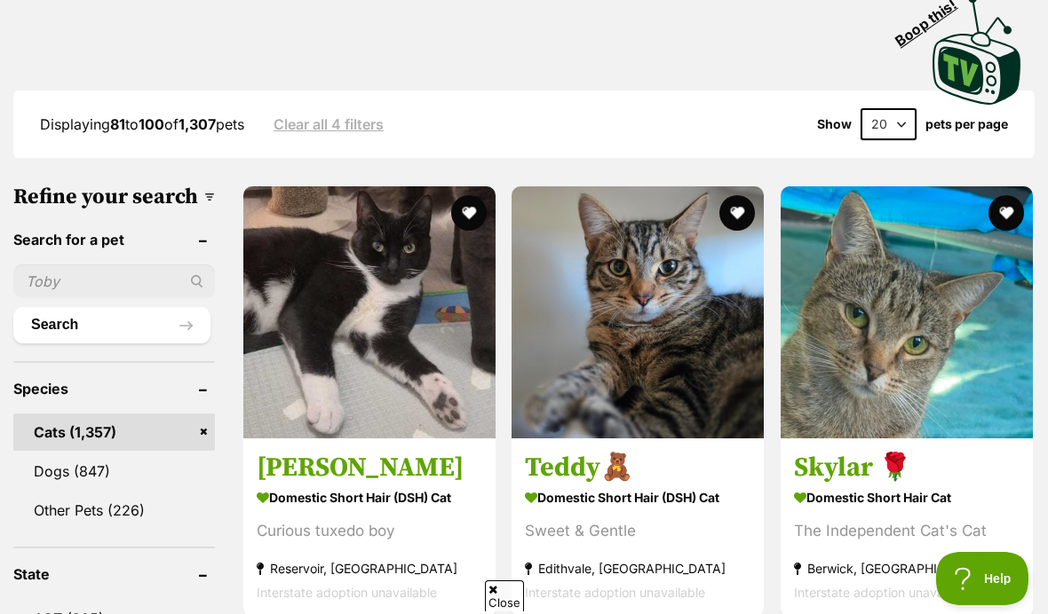
click at [249, 430] on img at bounding box center [369, 312] width 252 height 252
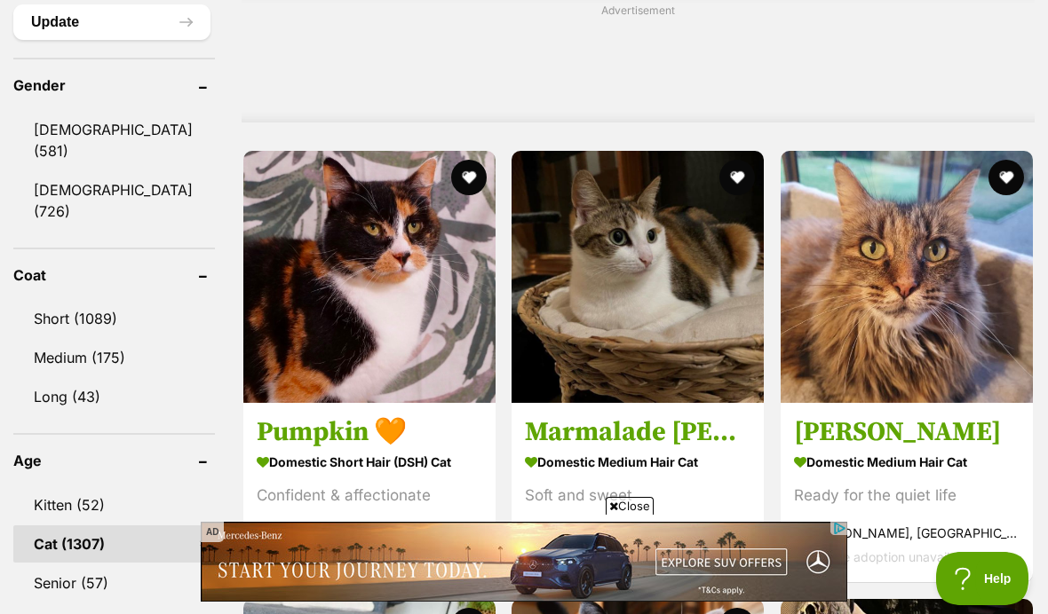
click at [259, 403] on img at bounding box center [369, 277] width 252 height 252
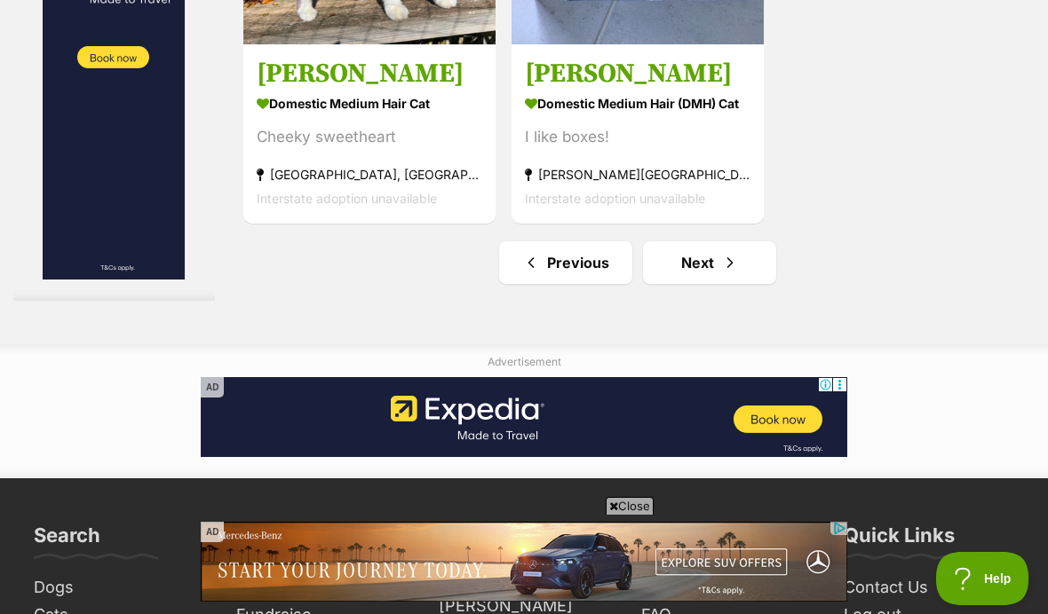
scroll to position [4021, 0]
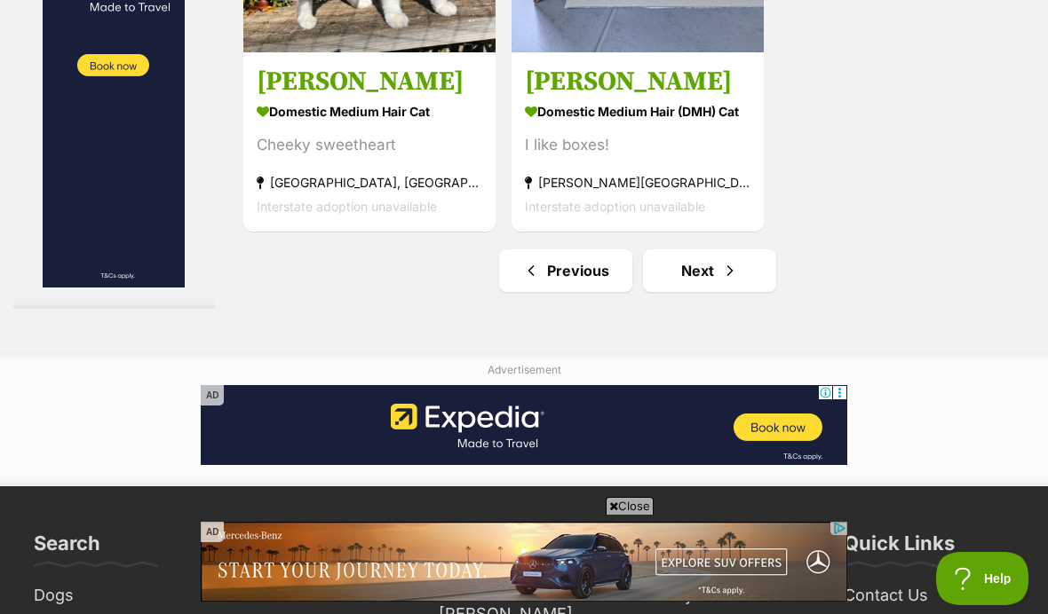
click at [687, 292] on link "Next" at bounding box center [709, 271] width 133 height 43
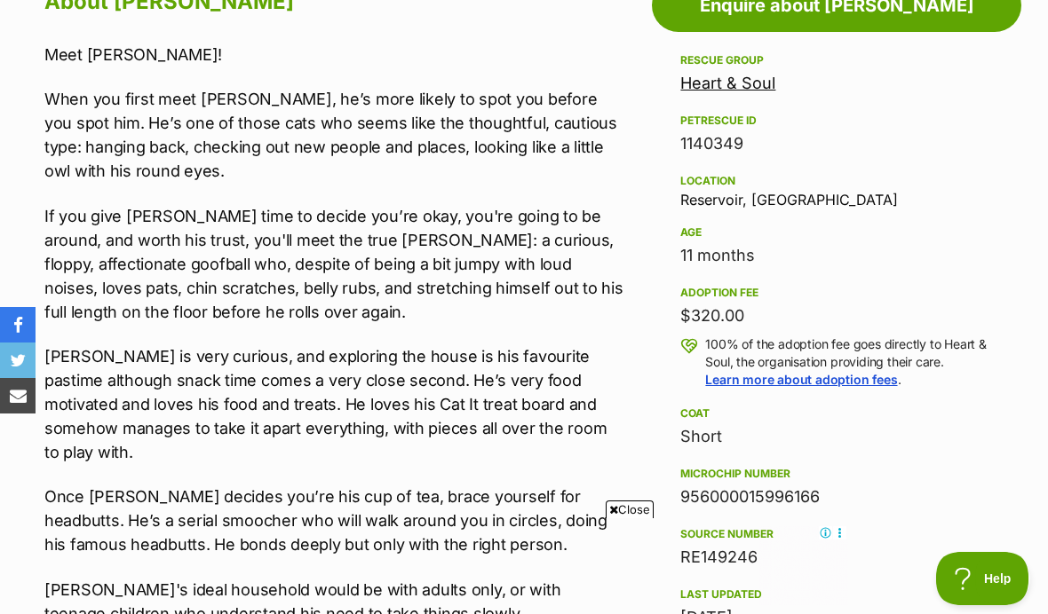
scroll to position [985, 0]
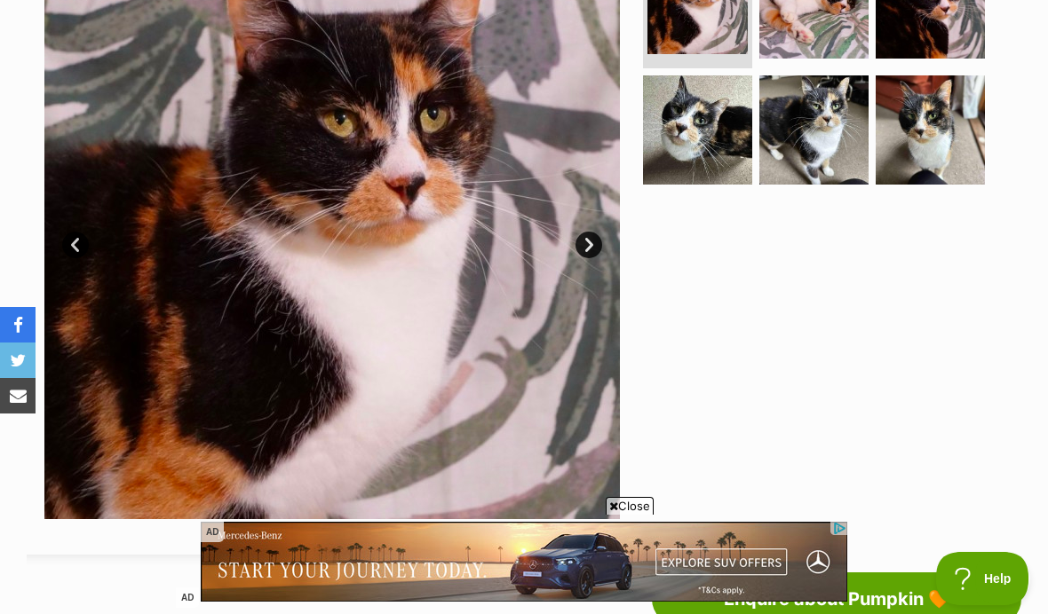
scroll to position [338, 0]
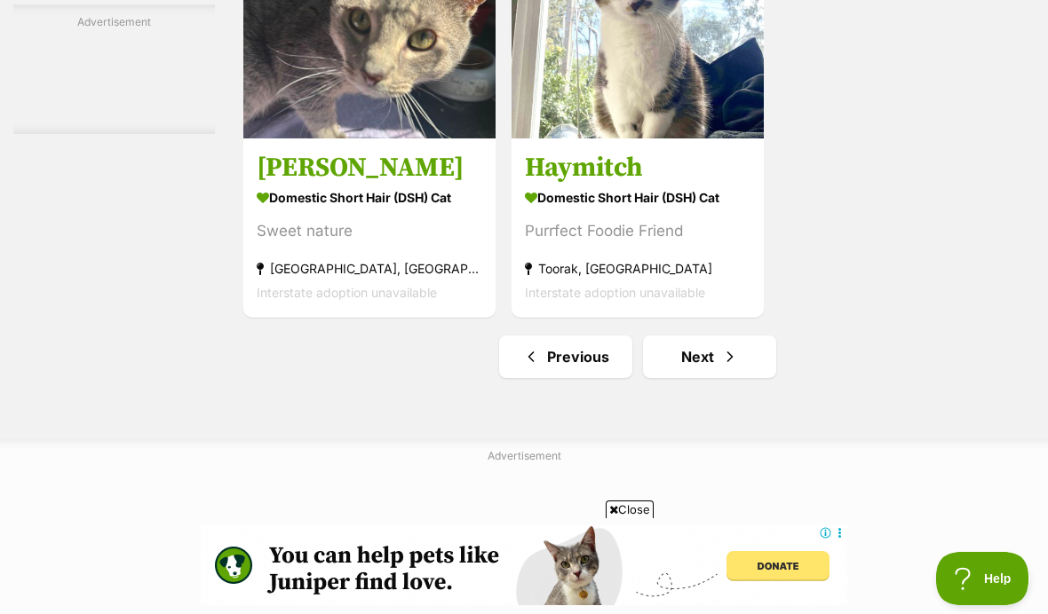
scroll to position [4100, 0]
click at [691, 377] on link "Next" at bounding box center [709, 356] width 133 height 43
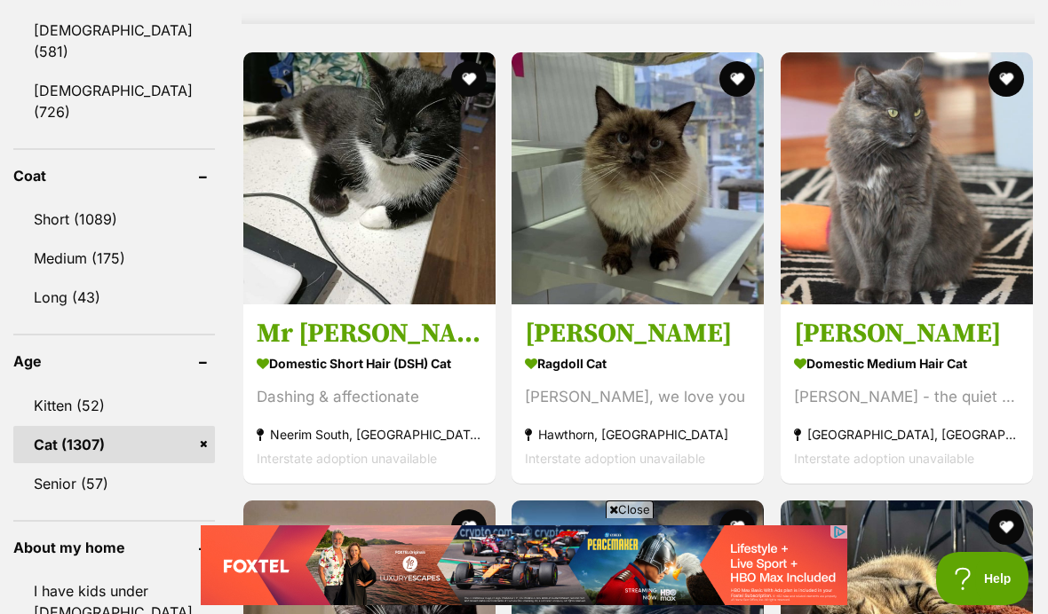
click at [450, 97] on button "favourite" at bounding box center [468, 79] width 36 height 36
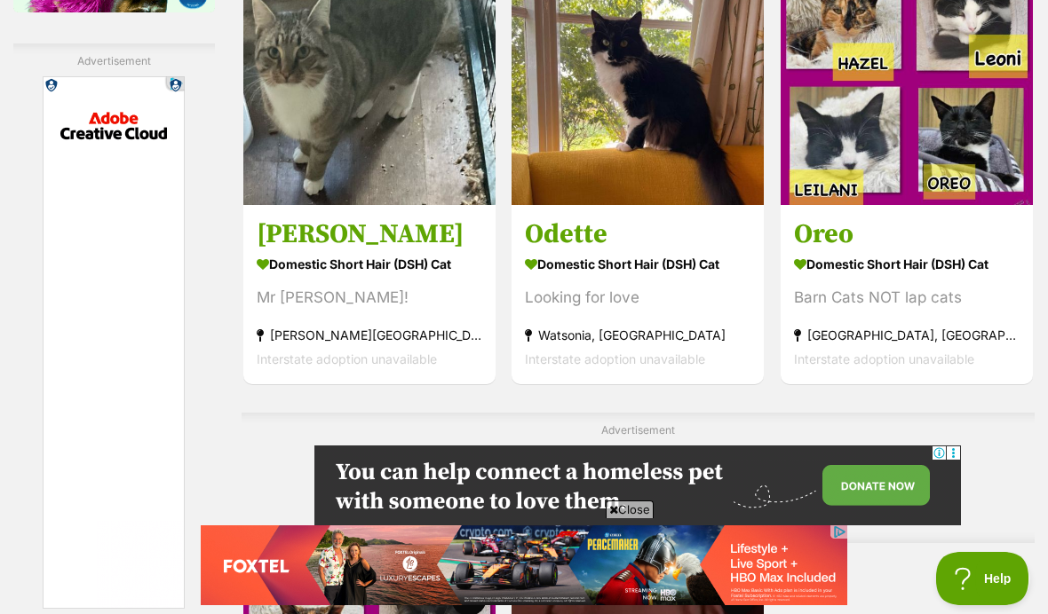
scroll to position [3239, 0]
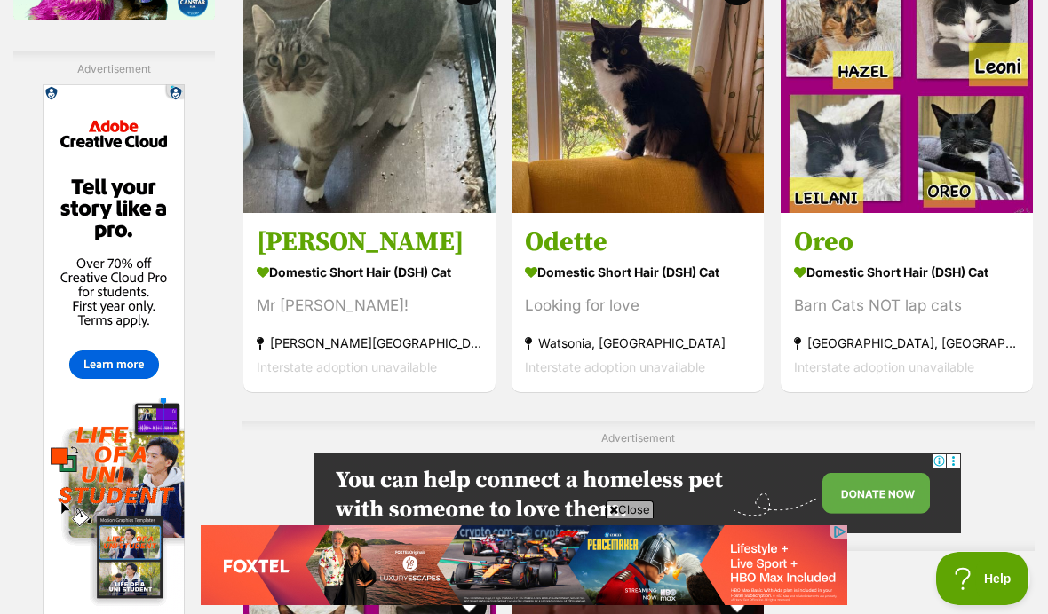
click at [531, 375] on span "Interstate adoption unavailable" at bounding box center [615, 367] width 180 height 15
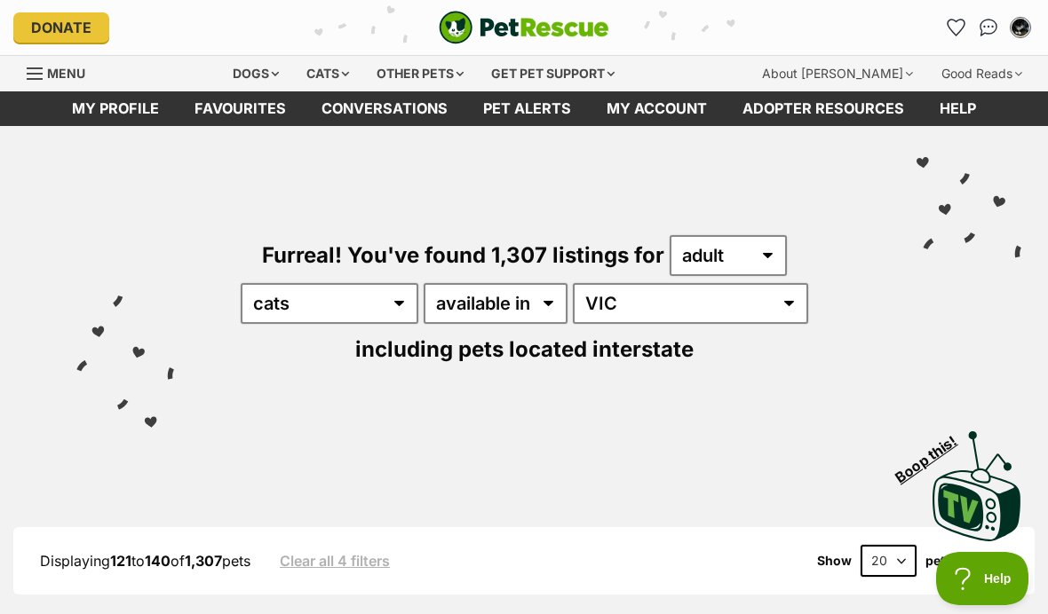
scroll to position [0, 0]
